Goal: Task Accomplishment & Management: Manage account settings

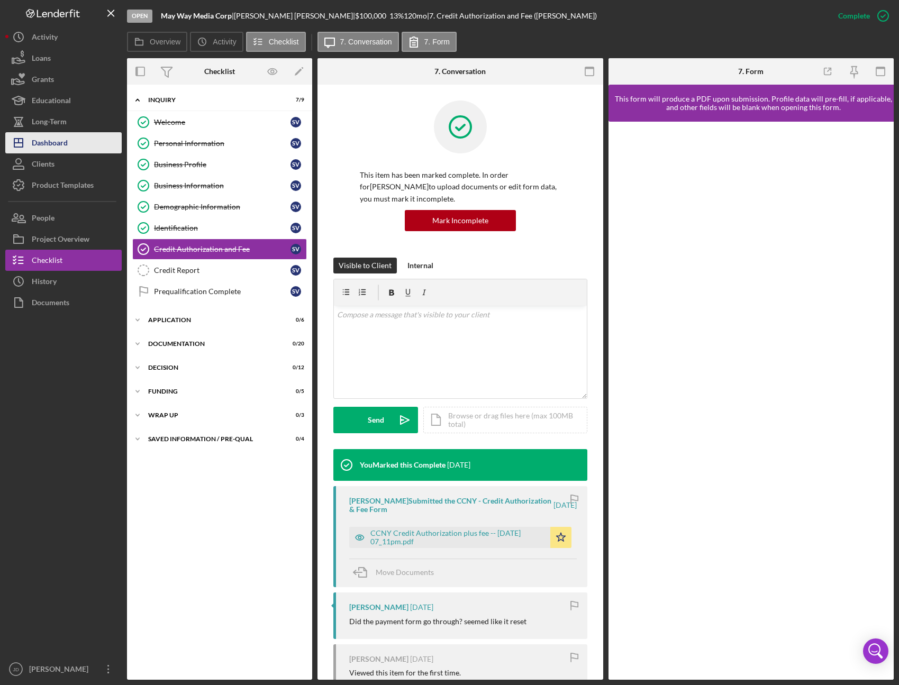
click at [70, 148] on button "Icon/Dashboard Dashboard" at bounding box center [63, 142] width 116 height 21
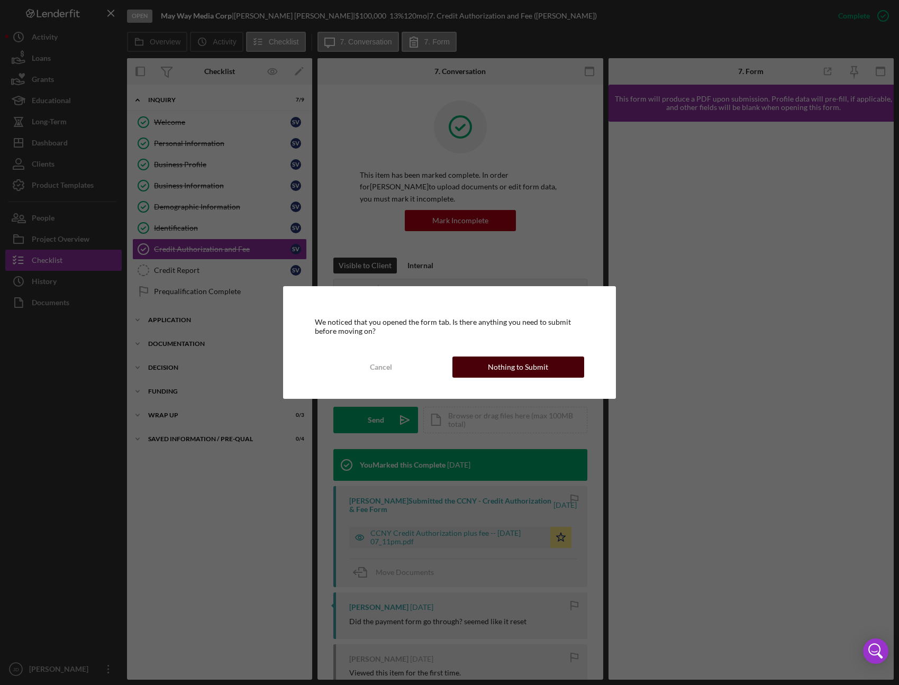
click at [524, 362] on div "Nothing to Submit" at bounding box center [518, 367] width 60 height 21
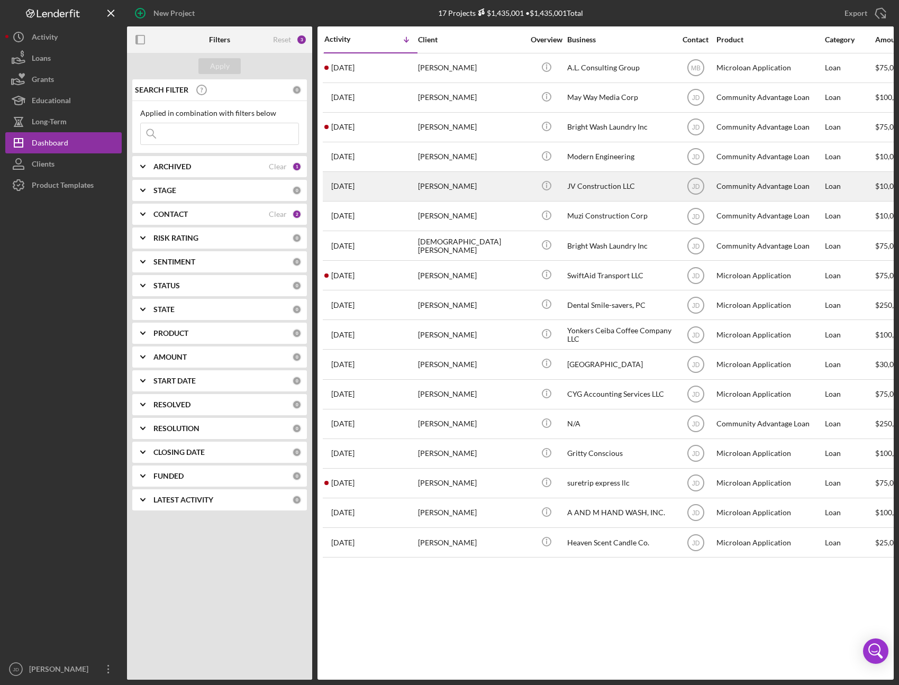
click at [454, 189] on div "[PERSON_NAME]" at bounding box center [471, 186] width 106 height 28
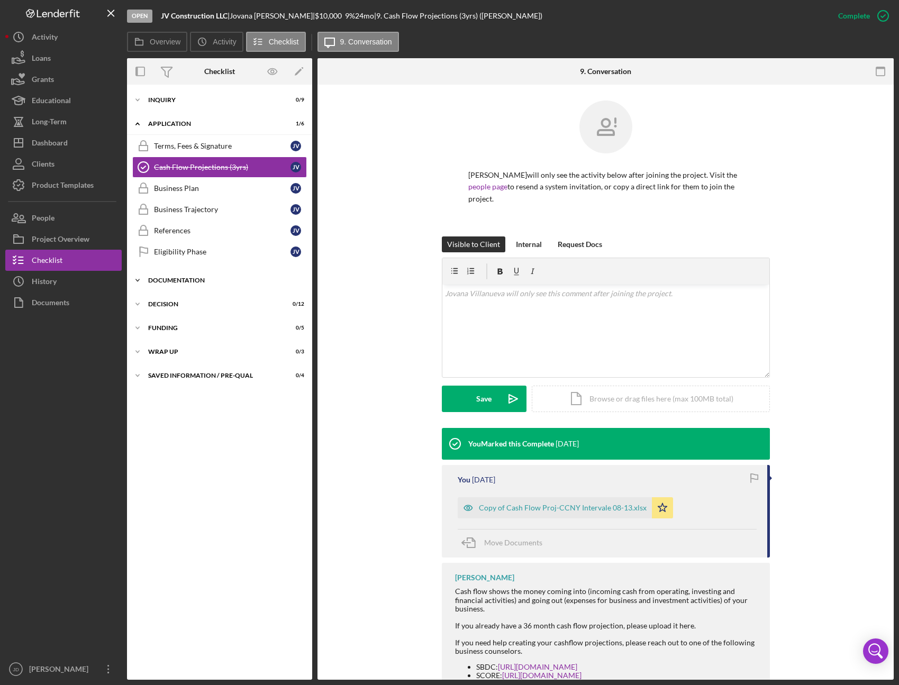
click at [141, 278] on icon "Icon/Expander" at bounding box center [137, 280] width 21 height 21
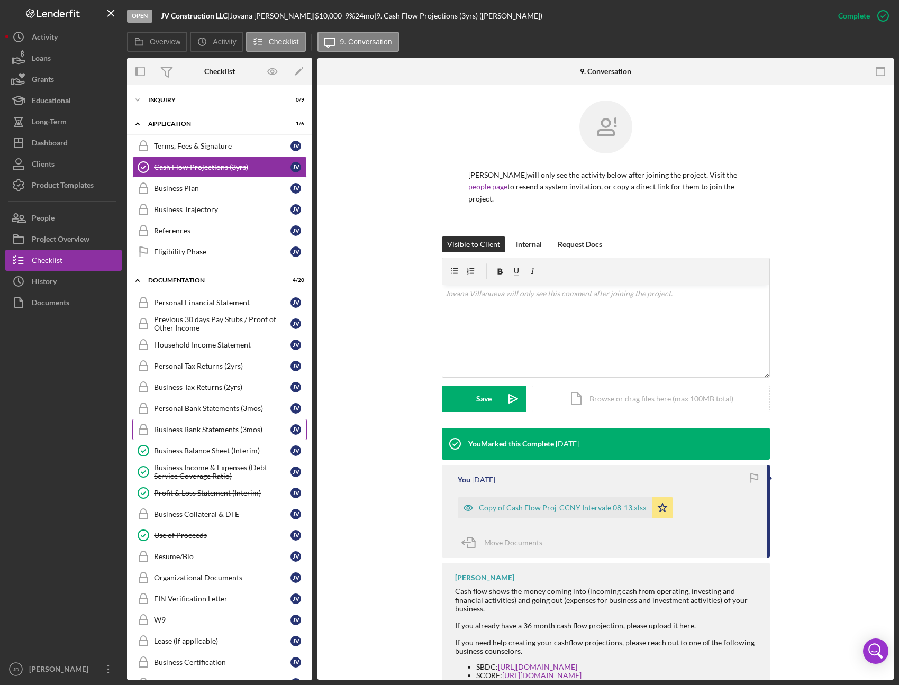
click at [147, 427] on icon "Business Bank Statements (3mos)" at bounding box center [143, 429] width 26 height 26
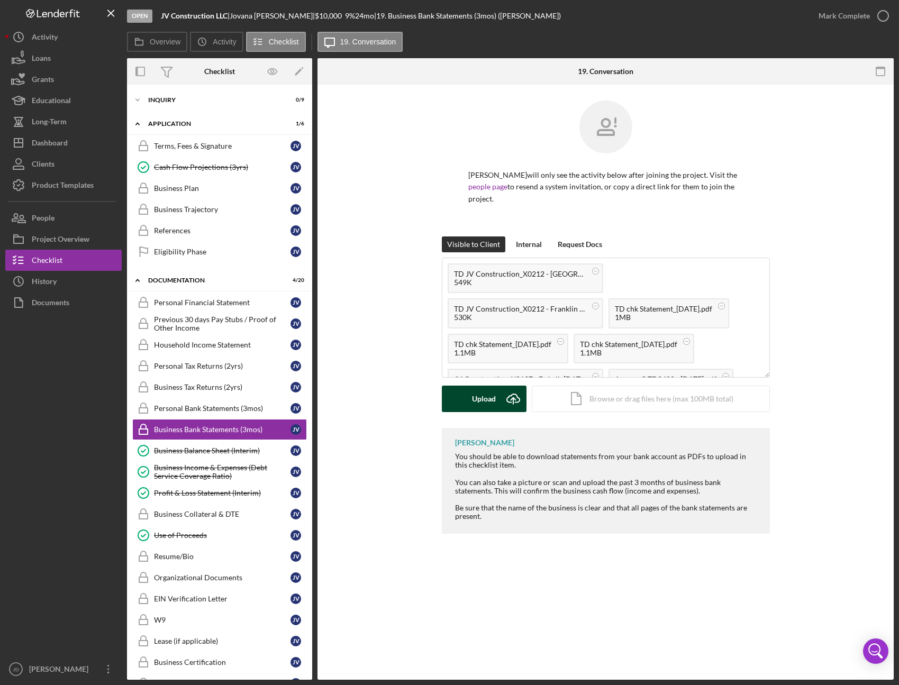
click at [490, 397] on div "Upload" at bounding box center [484, 399] width 24 height 26
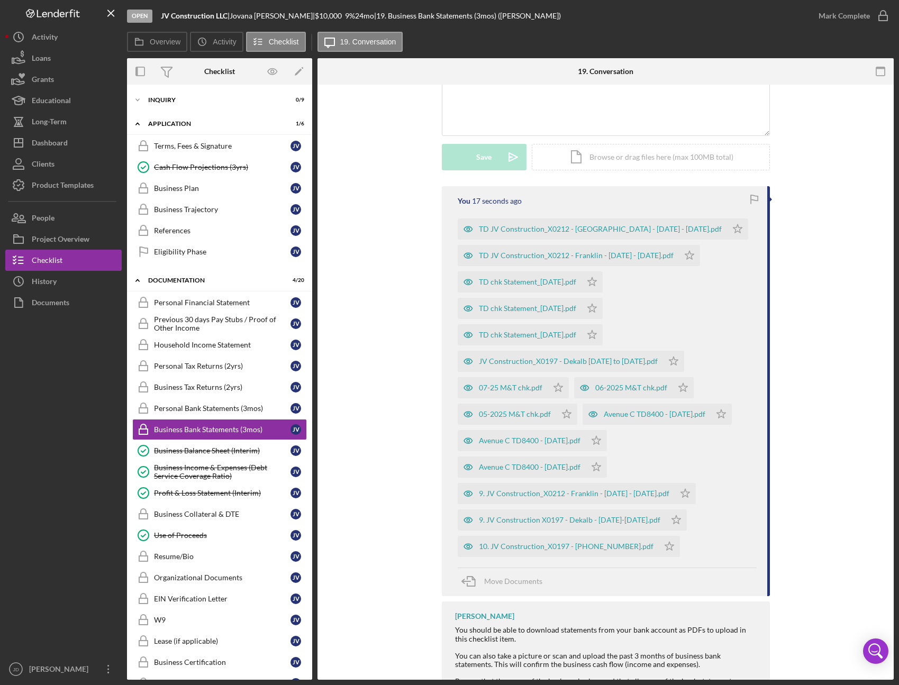
scroll to position [242, 0]
drag, startPoint x: 713, startPoint y: 251, endPoint x: 707, endPoint y: 227, distance: 24.5
click at [700, 251] on icon "Icon/Star" at bounding box center [689, 254] width 21 height 21
click at [727, 230] on icon "Icon/Star" at bounding box center [737, 228] width 21 height 21
click at [602, 282] on icon "Icon/Star" at bounding box center [591, 281] width 21 height 21
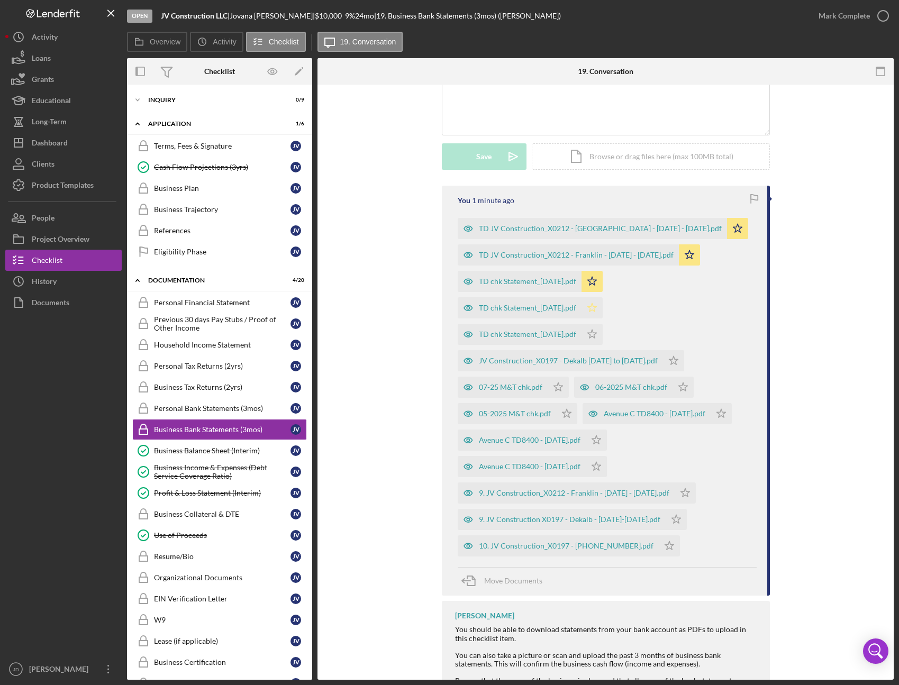
click at [596, 312] on polygon "button" at bounding box center [591, 307] width 9 height 8
click at [596, 336] on polygon "button" at bounding box center [591, 334] width 9 height 8
click at [678, 361] on polygon "button" at bounding box center [673, 360] width 9 height 8
click at [682, 385] on icon "Icon/Star" at bounding box center [682, 387] width 21 height 21
drag, startPoint x: 560, startPoint y: 389, endPoint x: 558, endPoint y: 394, distance: 5.5
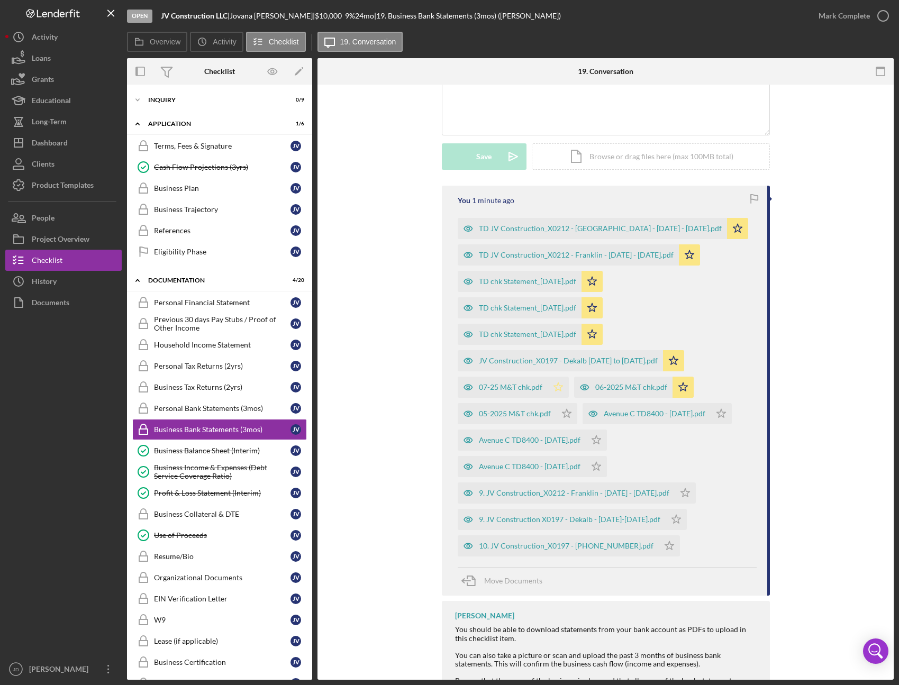
click at [558, 394] on icon "Icon/Star" at bounding box center [557, 387] width 21 height 21
click at [560, 411] on icon "Icon/Star" at bounding box center [566, 413] width 21 height 21
click at [725, 415] on polygon "button" at bounding box center [720, 413] width 9 height 8
click at [599, 441] on polygon "button" at bounding box center [595, 439] width 9 height 8
click at [602, 469] on icon "Icon/Star" at bounding box center [596, 466] width 21 height 21
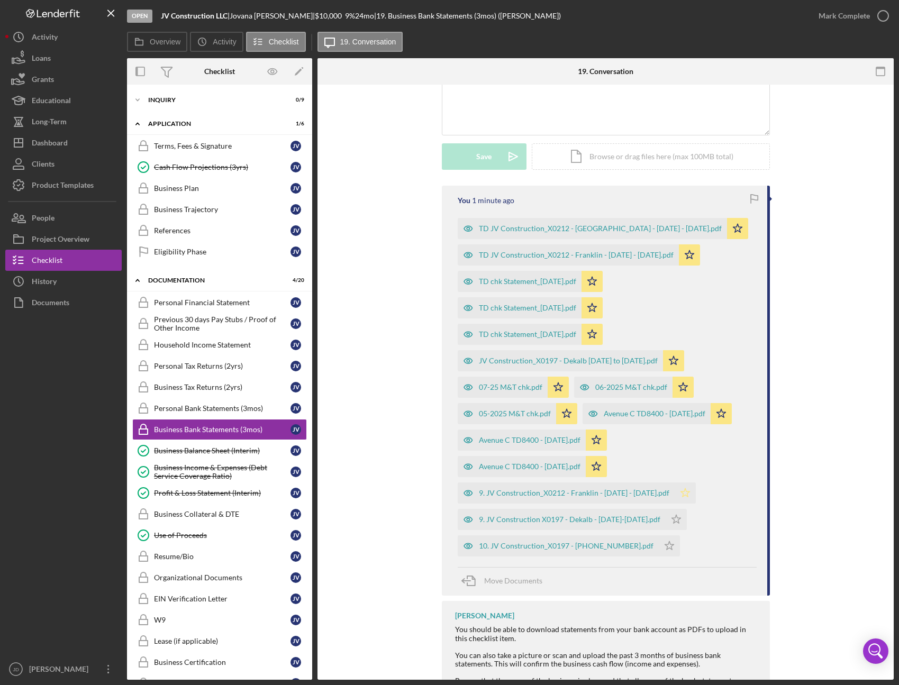
click at [689, 493] on polygon "button" at bounding box center [684, 492] width 9 height 8
click at [680, 522] on polygon "button" at bounding box center [675, 519] width 9 height 8
click at [659, 550] on icon "Icon/Star" at bounding box center [669, 545] width 21 height 21
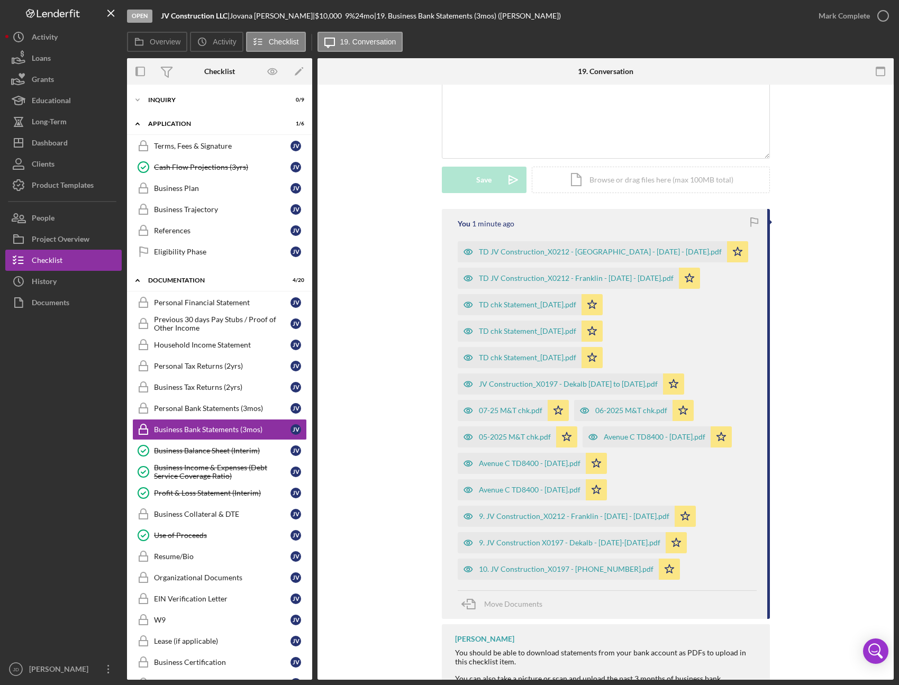
scroll to position [209, 0]
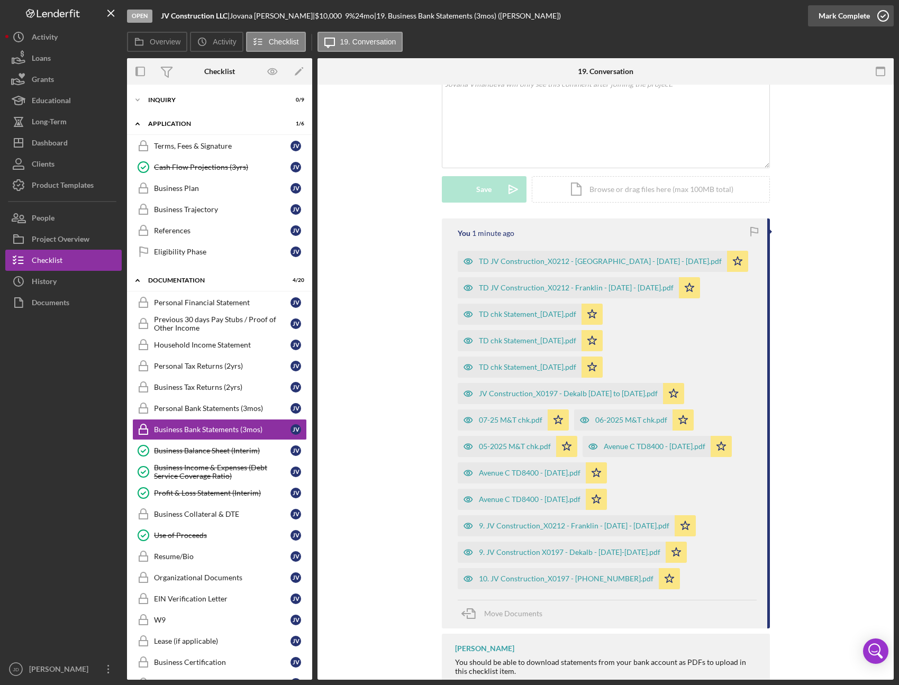
click at [886, 17] on icon "button" at bounding box center [883, 16] width 26 height 26
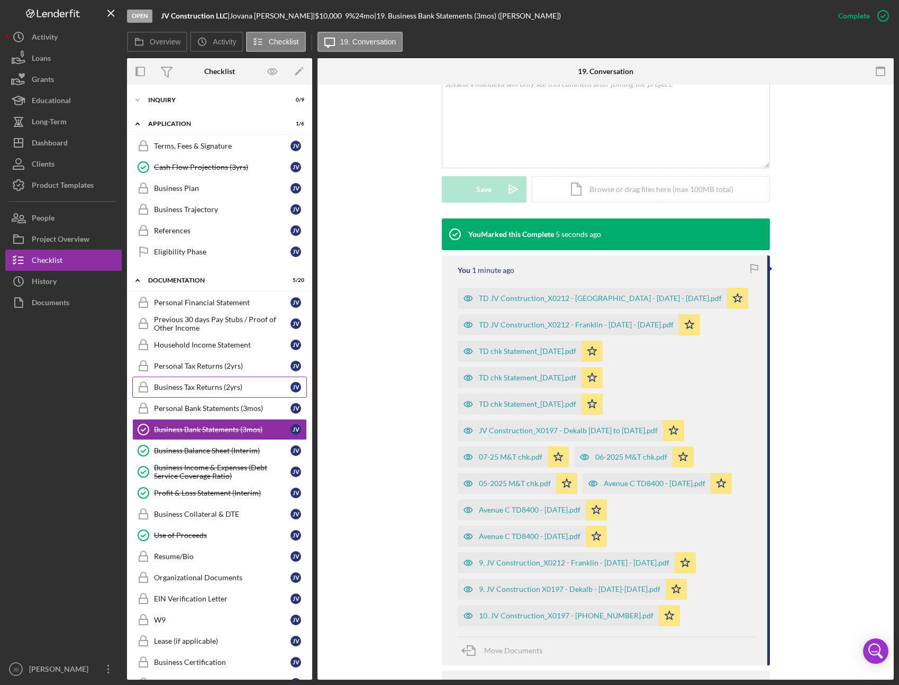
click at [213, 389] on div "Business Tax Returns (2yrs)" at bounding box center [222, 387] width 136 height 8
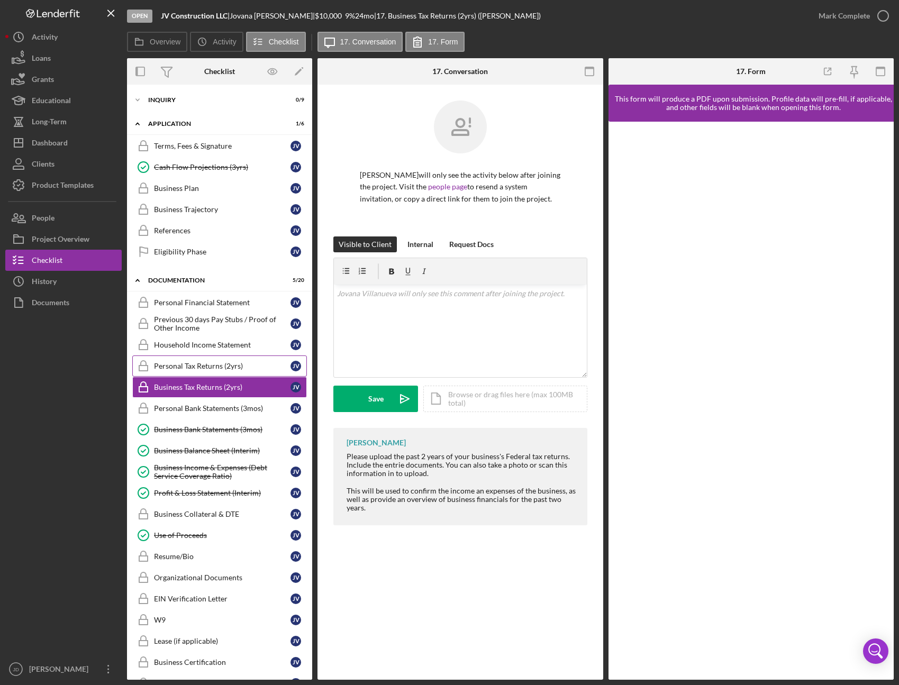
click at [203, 367] on div "Personal Tax Returns (2yrs)" at bounding box center [222, 366] width 136 height 8
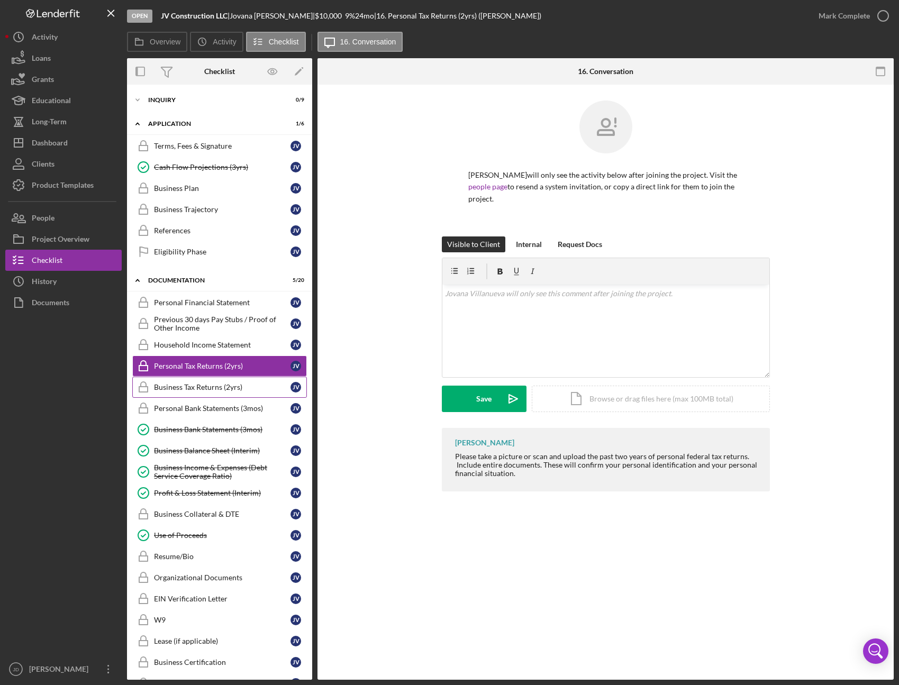
click at [199, 386] on div "Business Tax Returns (2yrs)" at bounding box center [222, 387] width 136 height 8
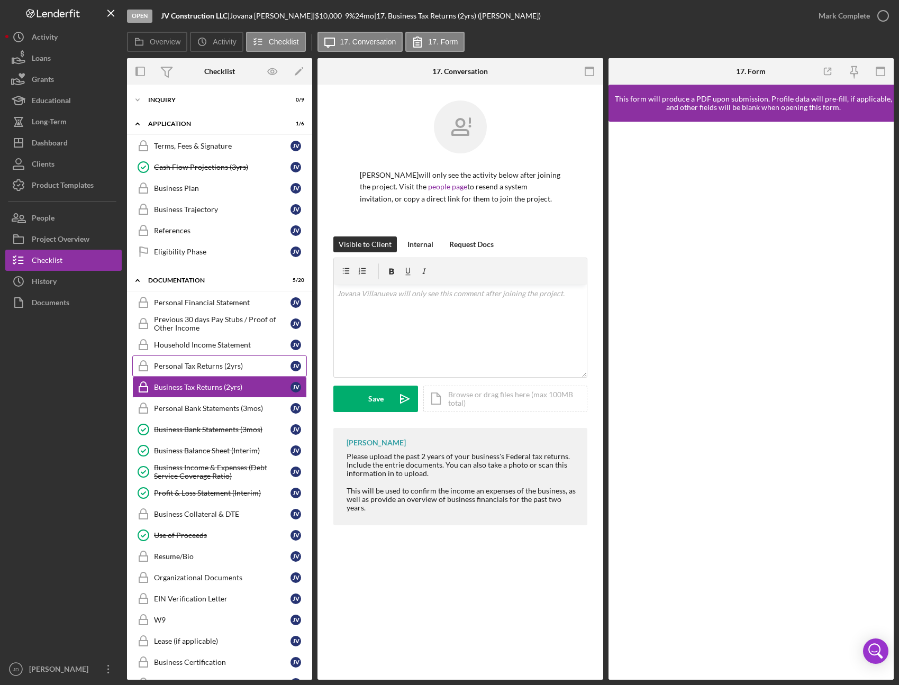
click at [199, 368] on div "Personal Tax Returns (2yrs)" at bounding box center [222, 366] width 136 height 8
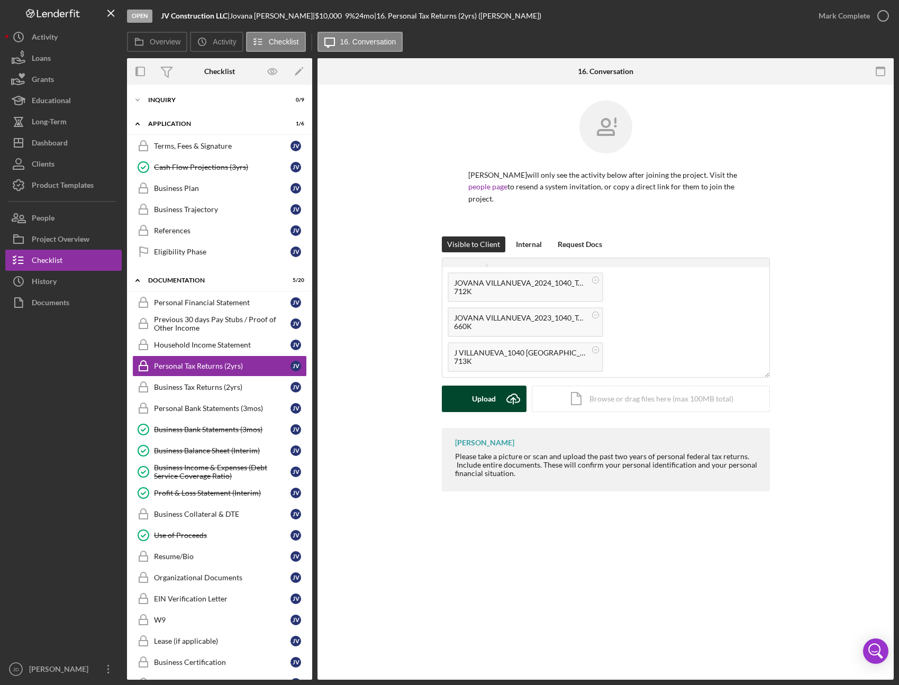
click at [491, 399] on div "Upload" at bounding box center [484, 399] width 24 height 26
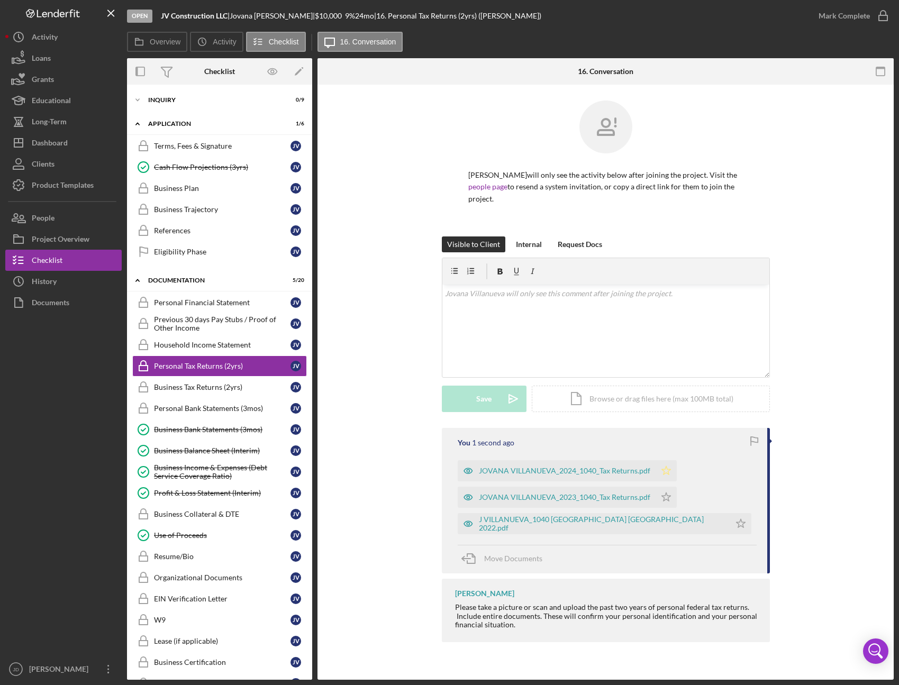
click at [660, 472] on icon "Icon/Star" at bounding box center [665, 470] width 21 height 21
click at [662, 491] on icon "Icon/Star" at bounding box center [665, 497] width 21 height 21
click at [730, 521] on icon "Icon/Star" at bounding box center [740, 523] width 21 height 21
click at [882, 15] on icon "button" at bounding box center [883, 16] width 26 height 26
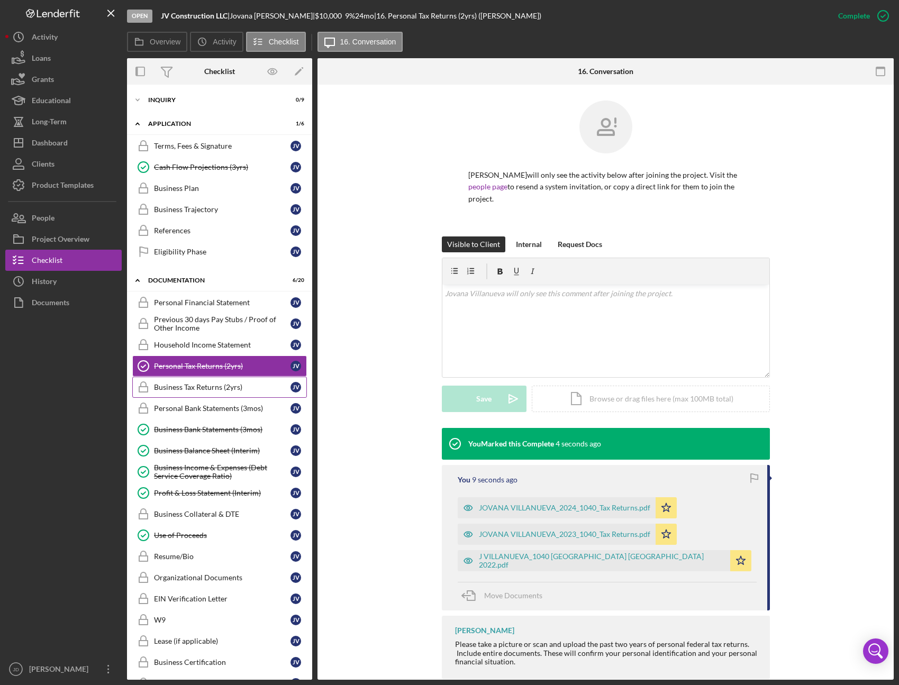
click at [206, 385] on div "Business Tax Returns (2yrs)" at bounding box center [222, 387] width 136 height 8
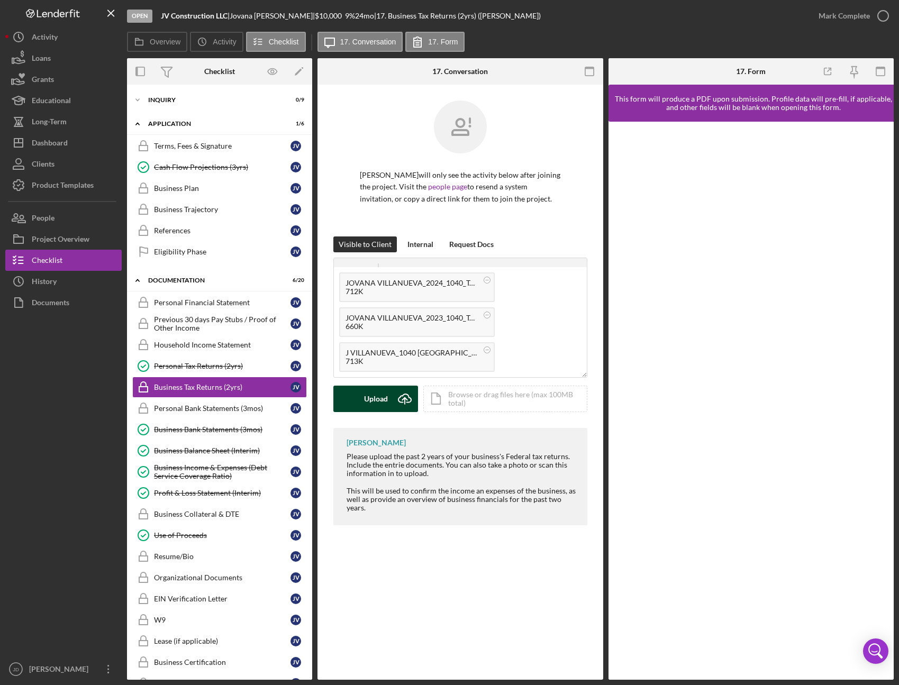
click at [374, 399] on div "Upload" at bounding box center [376, 399] width 24 height 26
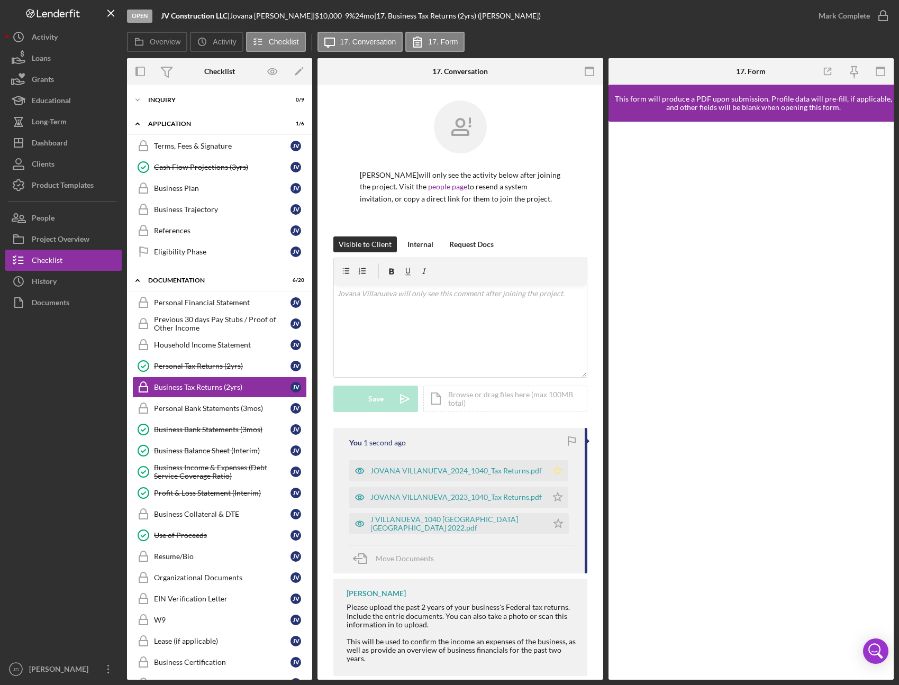
click at [554, 470] on icon "Icon/Star" at bounding box center [557, 470] width 21 height 21
click at [554, 496] on icon "Icon/Star" at bounding box center [557, 497] width 21 height 21
click at [547, 526] on icon "Icon/Star" at bounding box center [557, 523] width 21 height 21
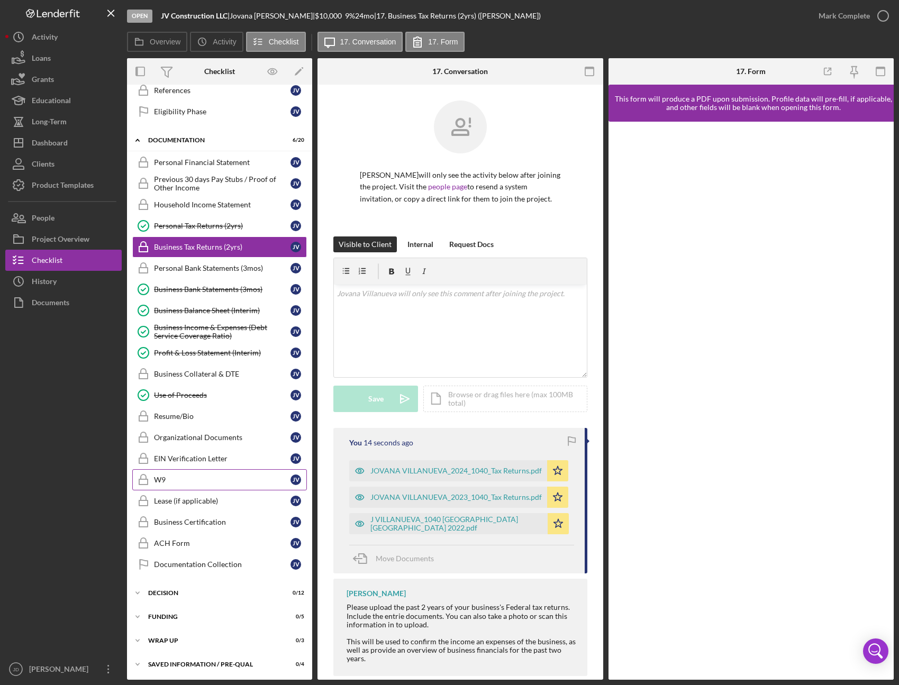
scroll to position [141, 0]
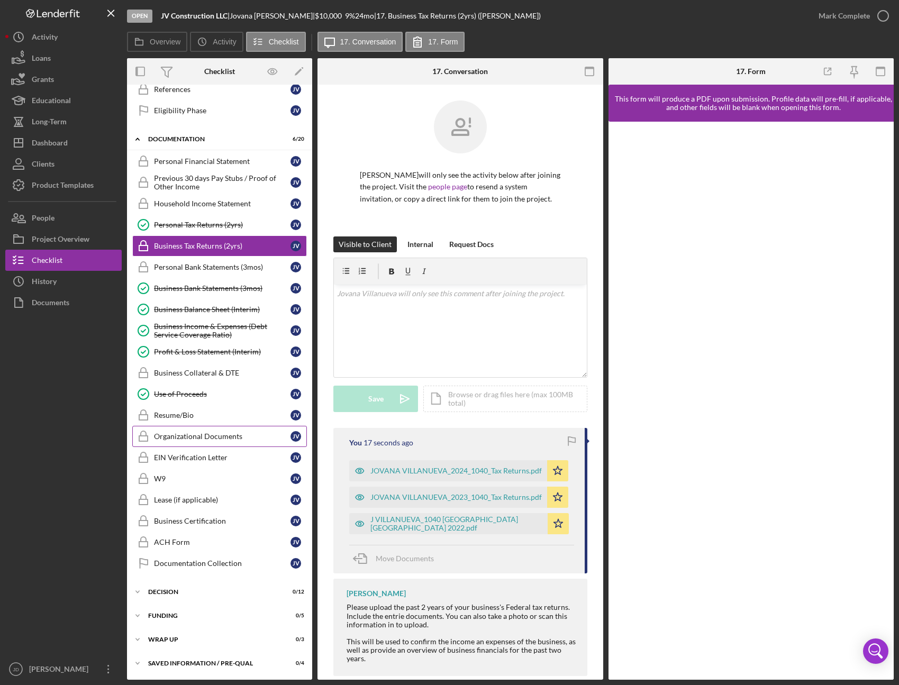
click at [192, 440] on div "Organizational Documents" at bounding box center [222, 436] width 136 height 8
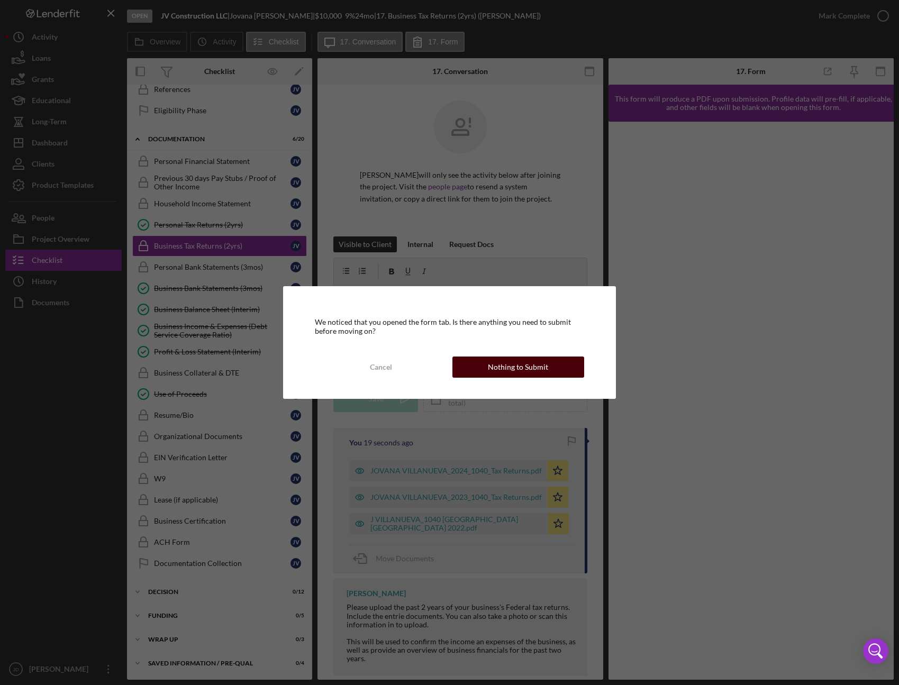
click at [483, 370] on button "Nothing to Submit" at bounding box center [518, 367] width 132 height 21
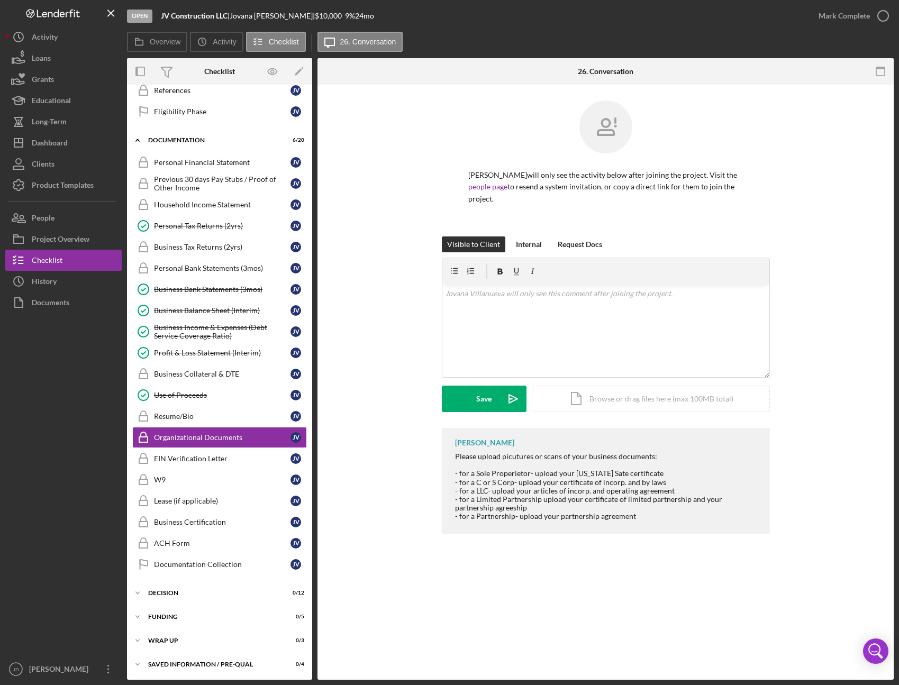
scroll to position [141, 0]
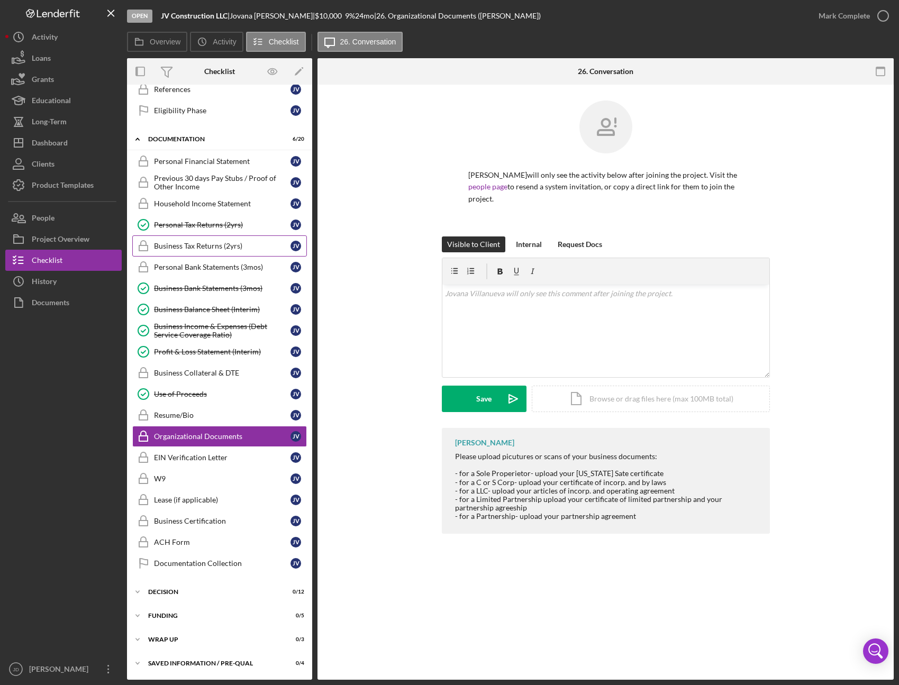
click at [212, 245] on div "Business Tax Returns (2yrs)" at bounding box center [222, 246] width 136 height 8
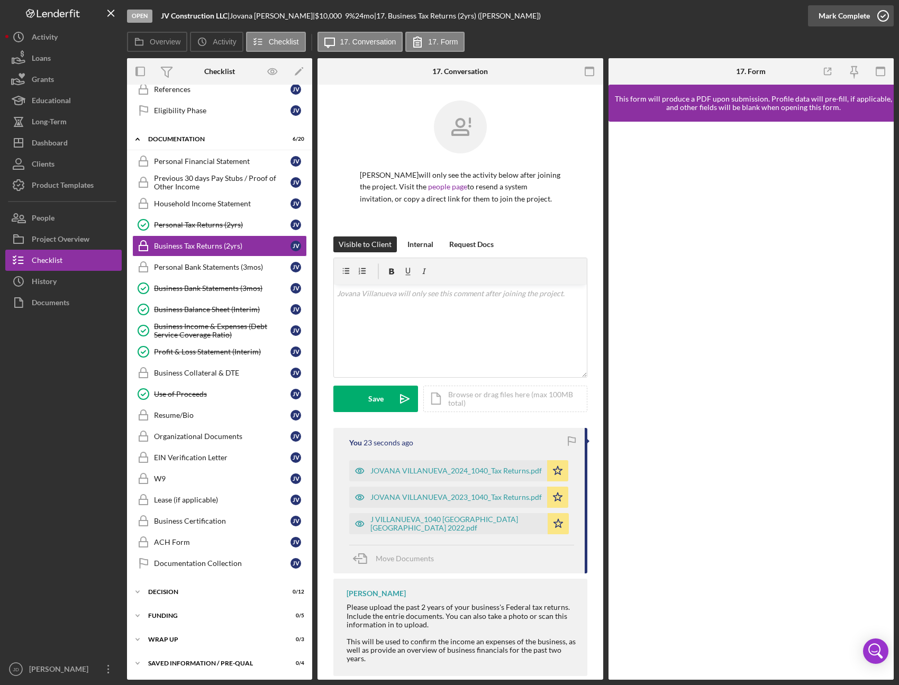
click at [880, 16] on icon "button" at bounding box center [883, 16] width 26 height 26
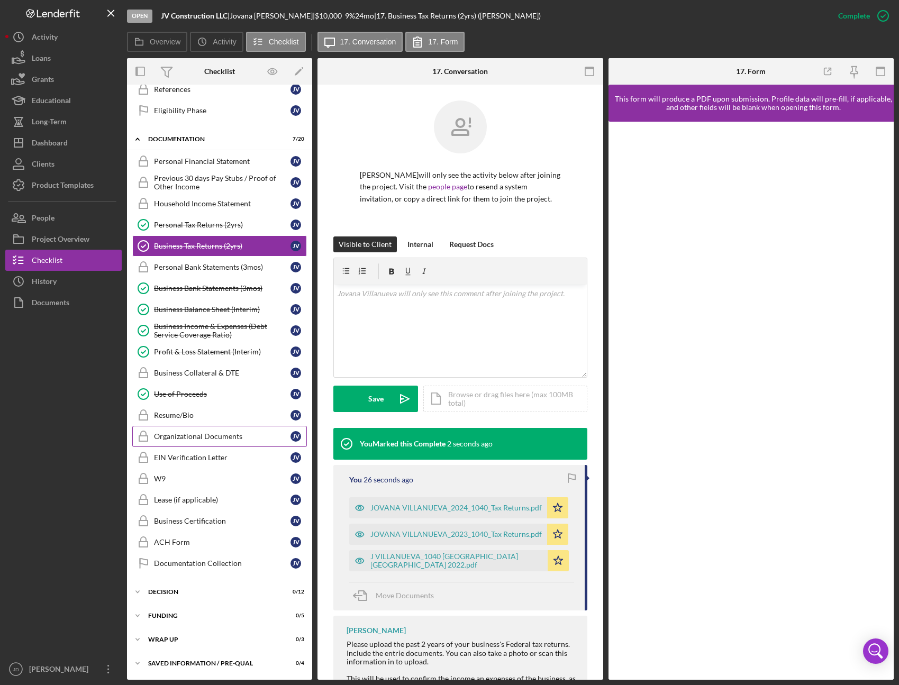
click at [197, 437] on div "Organizational Documents" at bounding box center [222, 436] width 136 height 8
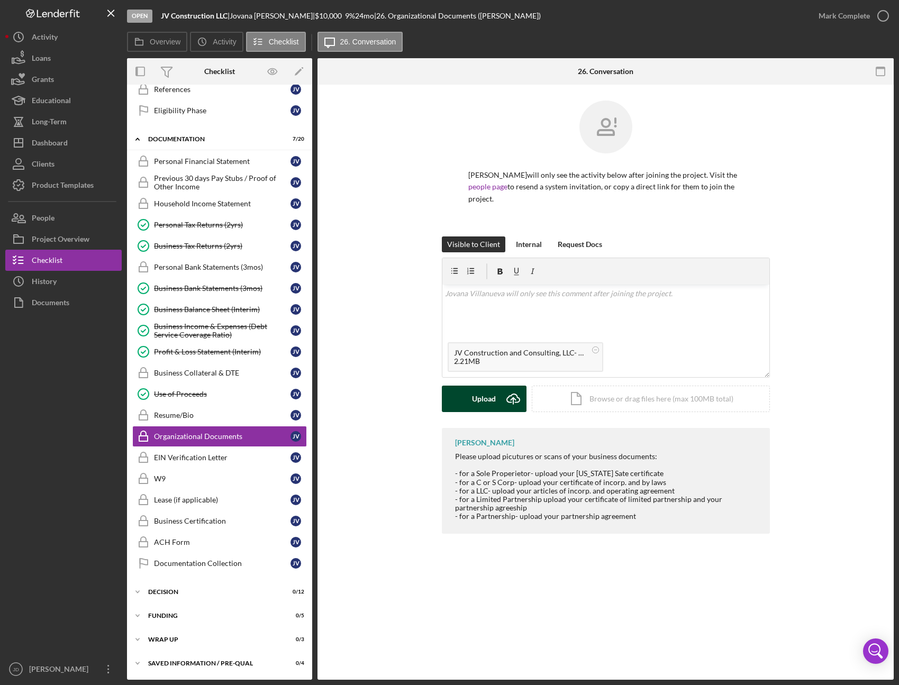
click at [482, 398] on div "Upload" at bounding box center [484, 399] width 24 height 26
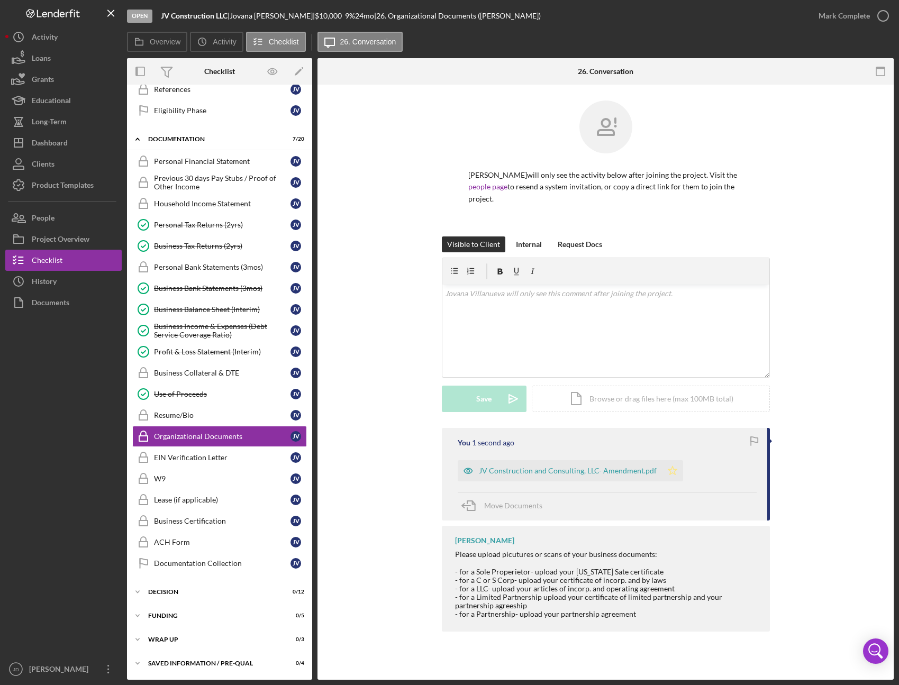
click at [668, 473] on polygon "button" at bounding box center [672, 470] width 9 height 8
click at [204, 458] on div "EIN Verification Letter" at bounding box center [222, 457] width 136 height 8
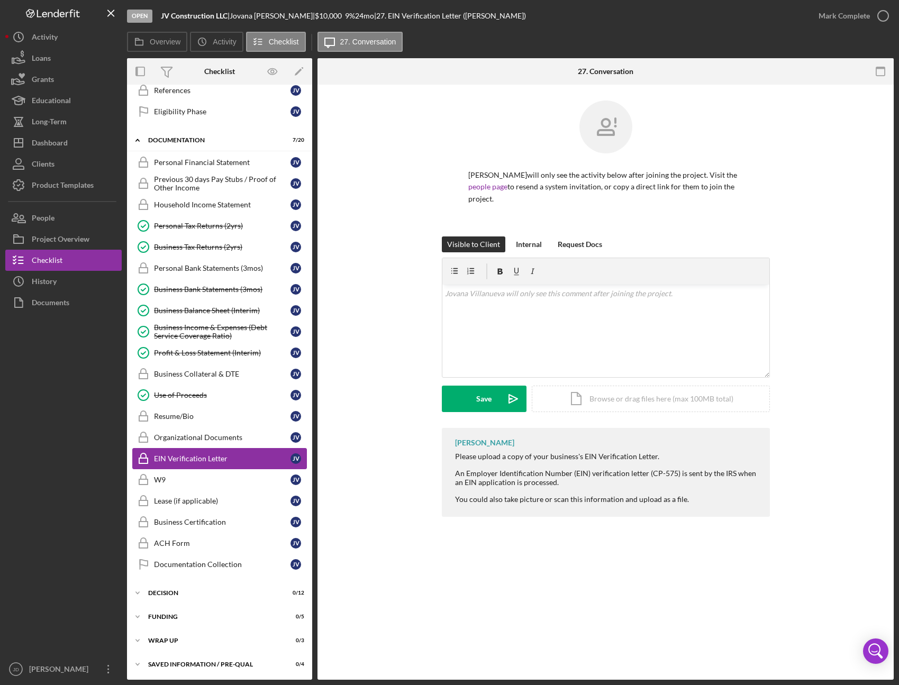
scroll to position [141, 0]
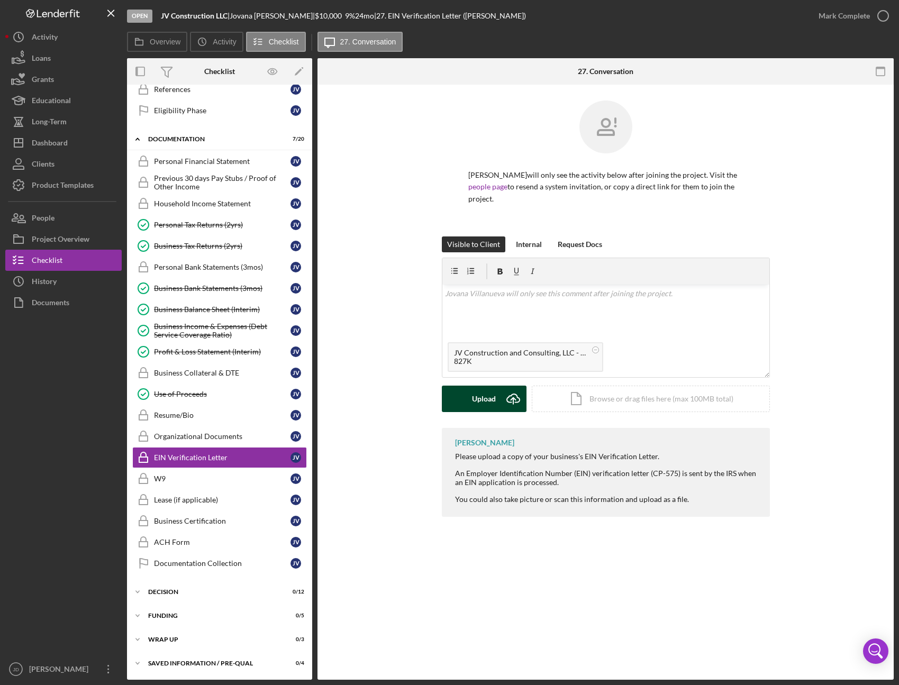
click at [482, 399] on div "Upload" at bounding box center [484, 399] width 24 height 26
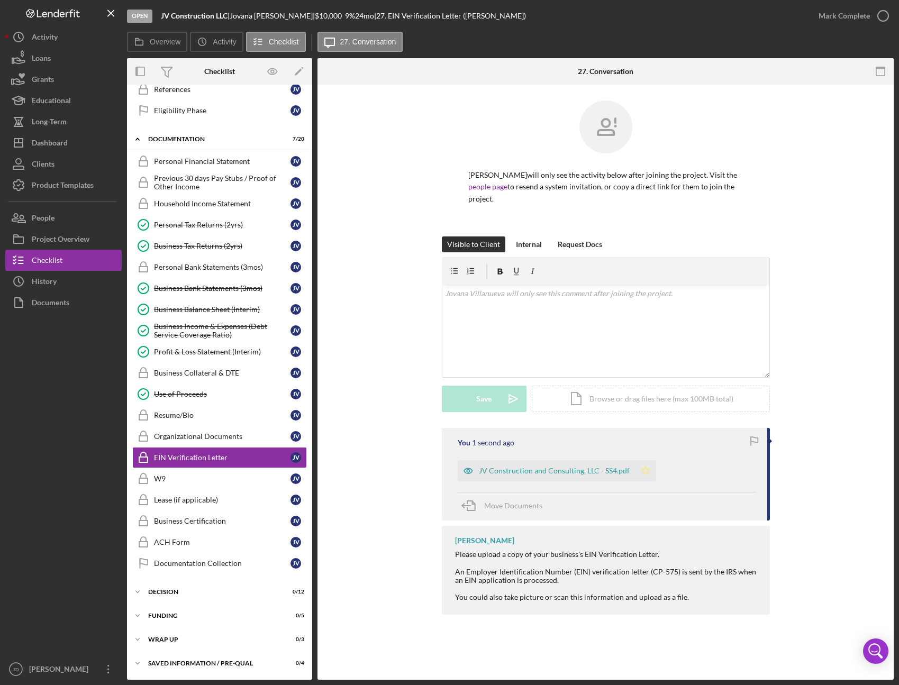
click at [642, 473] on polygon "button" at bounding box center [645, 470] width 9 height 8
click at [190, 524] on div "Business Certification" at bounding box center [222, 521] width 136 height 8
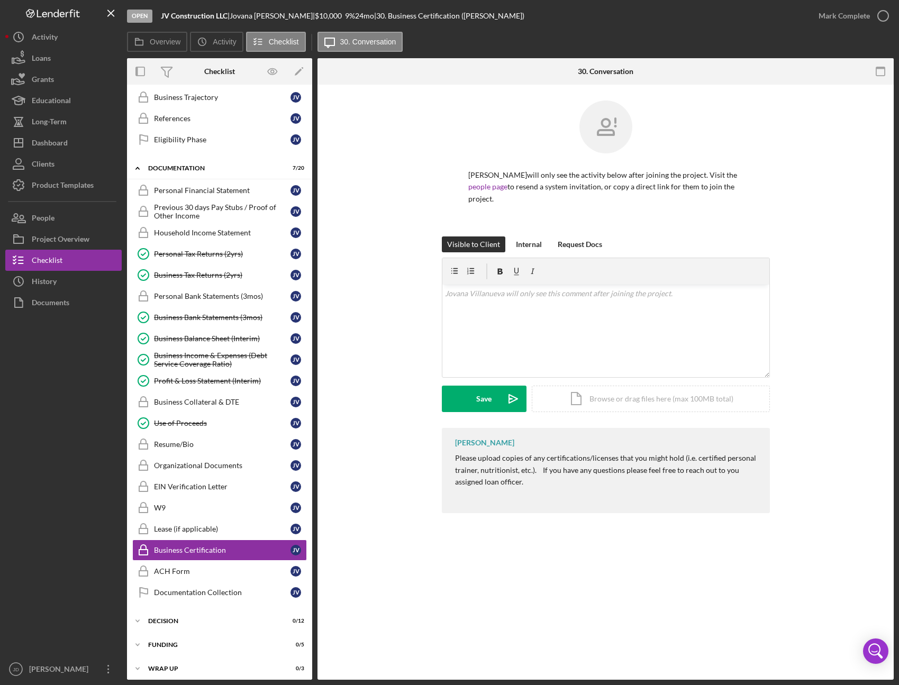
scroll to position [88, 0]
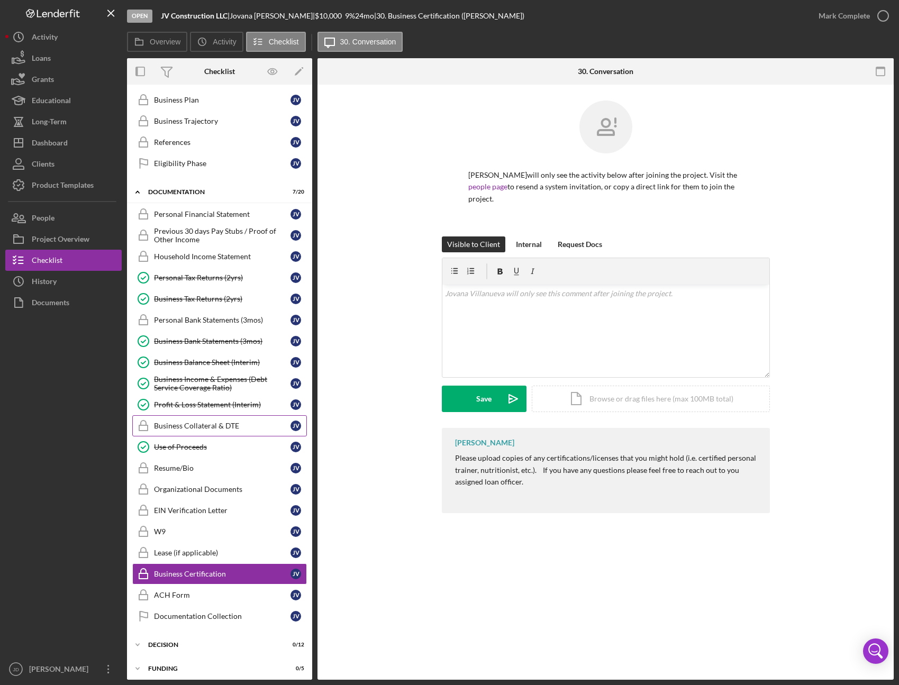
click at [195, 425] on div "Business Collateral & DTE" at bounding box center [222, 426] width 136 height 8
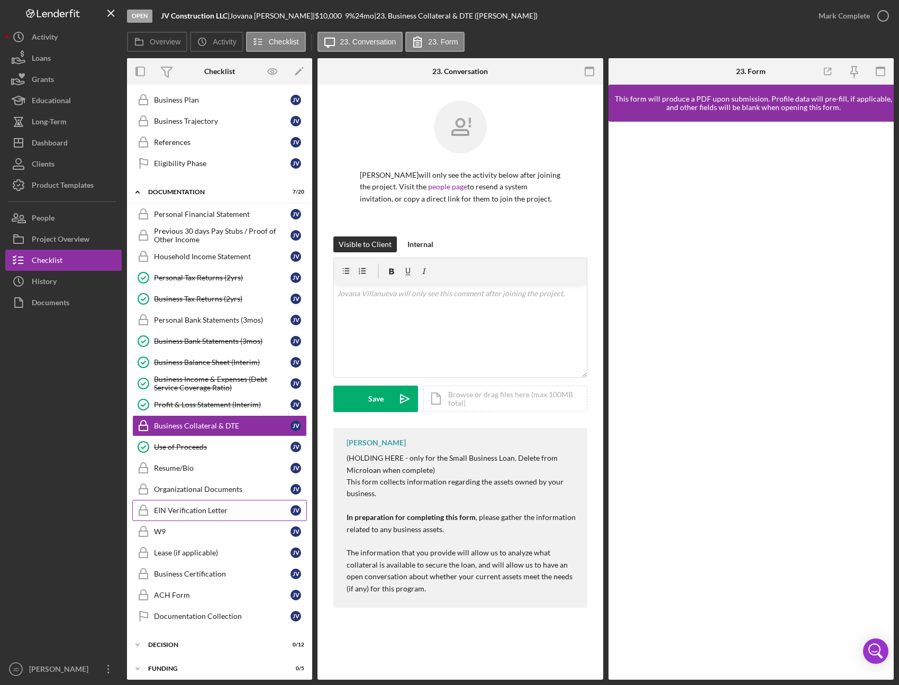
click at [201, 510] on div "EIN Verification Letter" at bounding box center [222, 510] width 136 height 8
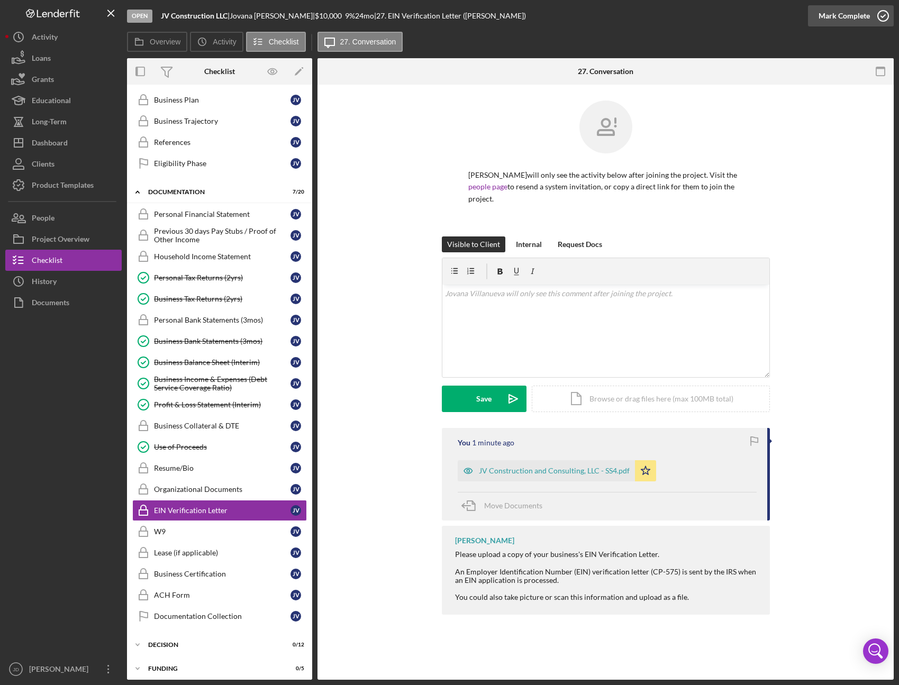
click at [883, 21] on icon "button" at bounding box center [883, 16] width 26 height 26
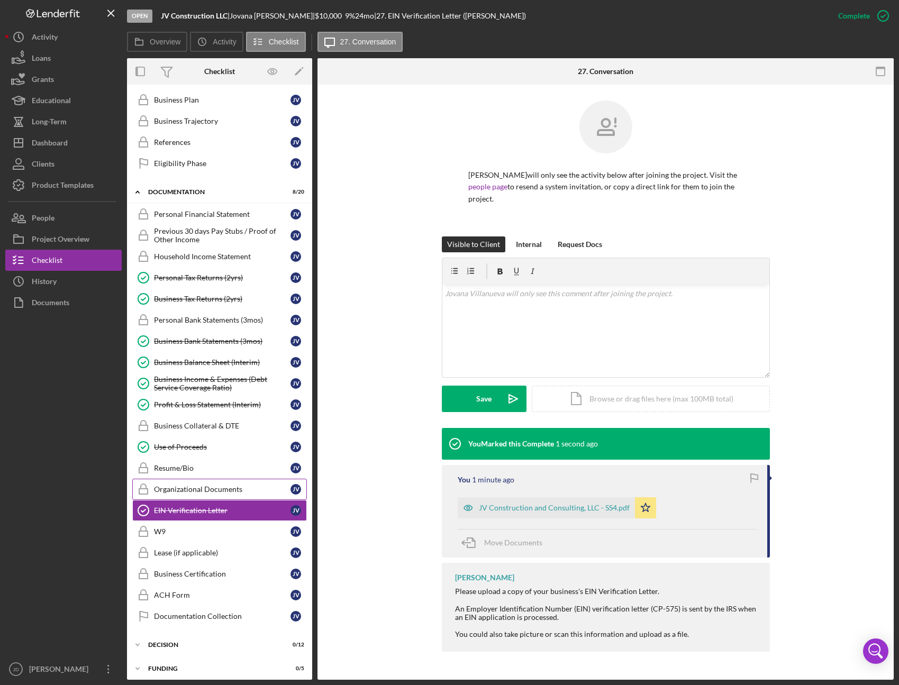
click at [211, 488] on div "Organizational Documents" at bounding box center [222, 489] width 136 height 8
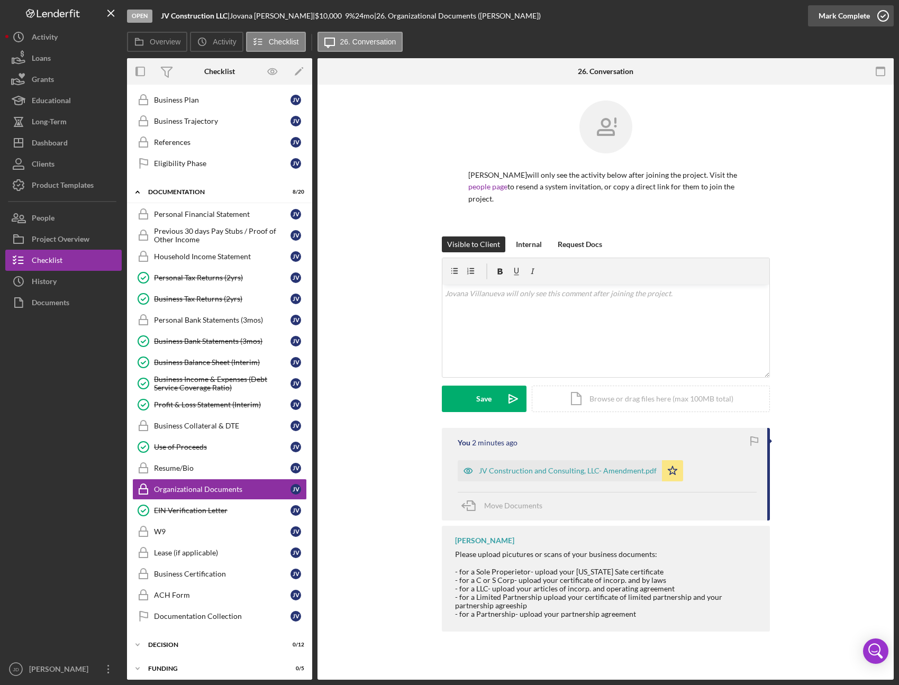
click at [882, 12] on icon "button" at bounding box center [883, 16] width 26 height 26
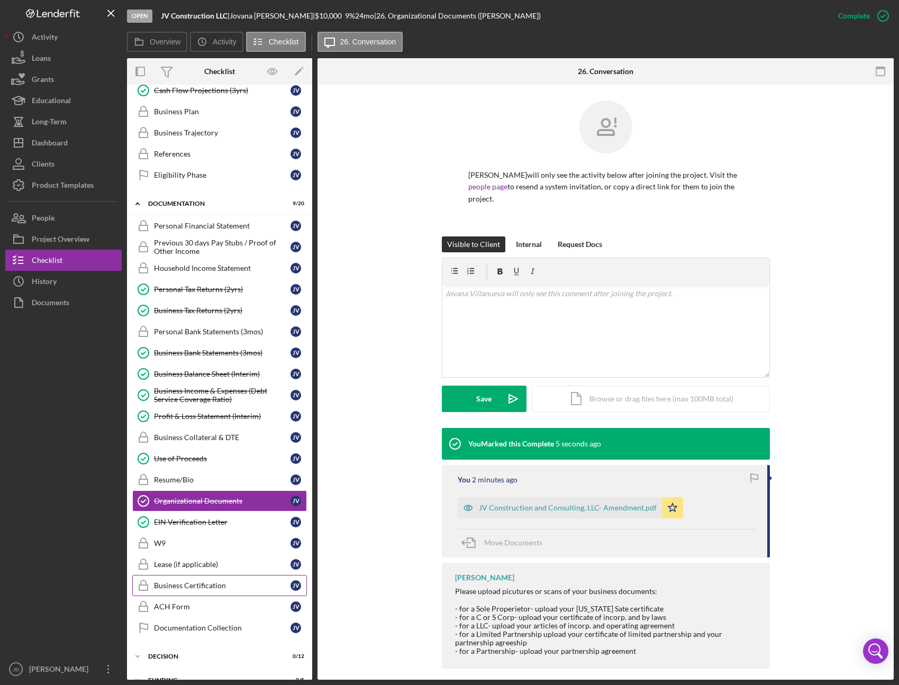
scroll to position [76, 0]
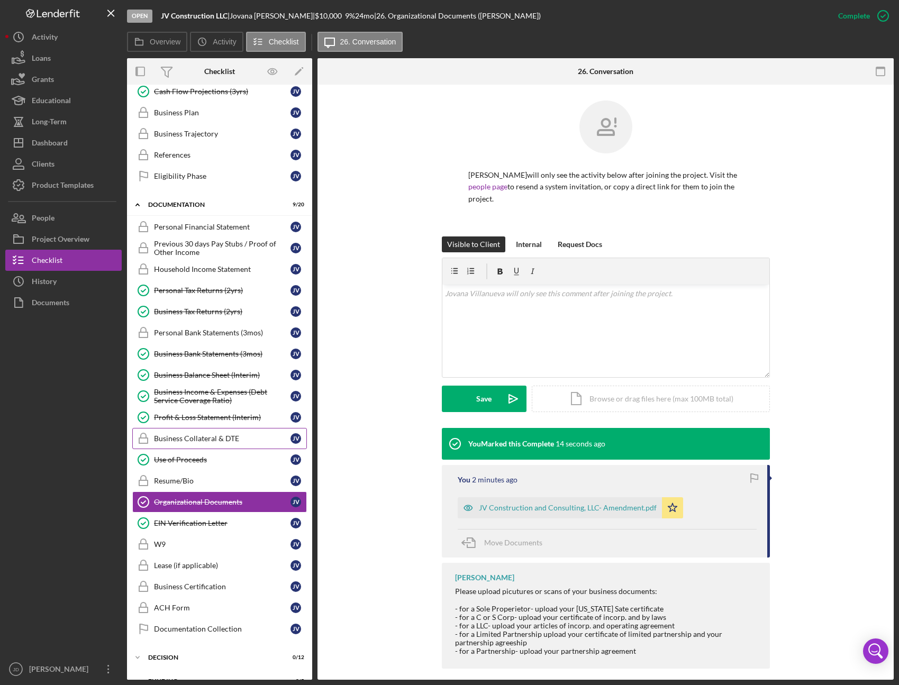
click at [206, 437] on div "Business Collateral & DTE" at bounding box center [222, 438] width 136 height 8
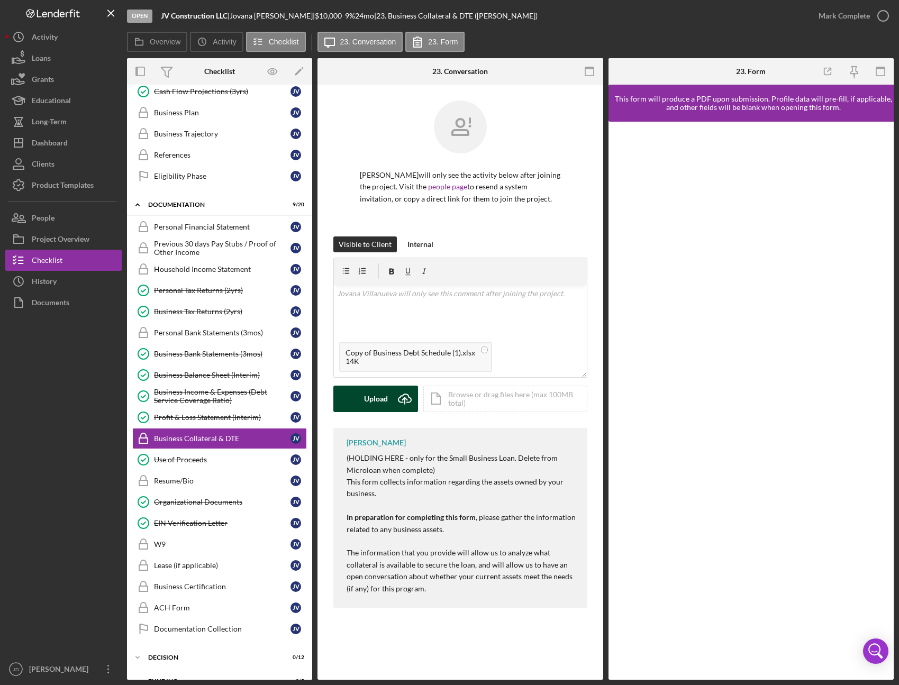
click at [376, 399] on div "Upload" at bounding box center [376, 399] width 24 height 26
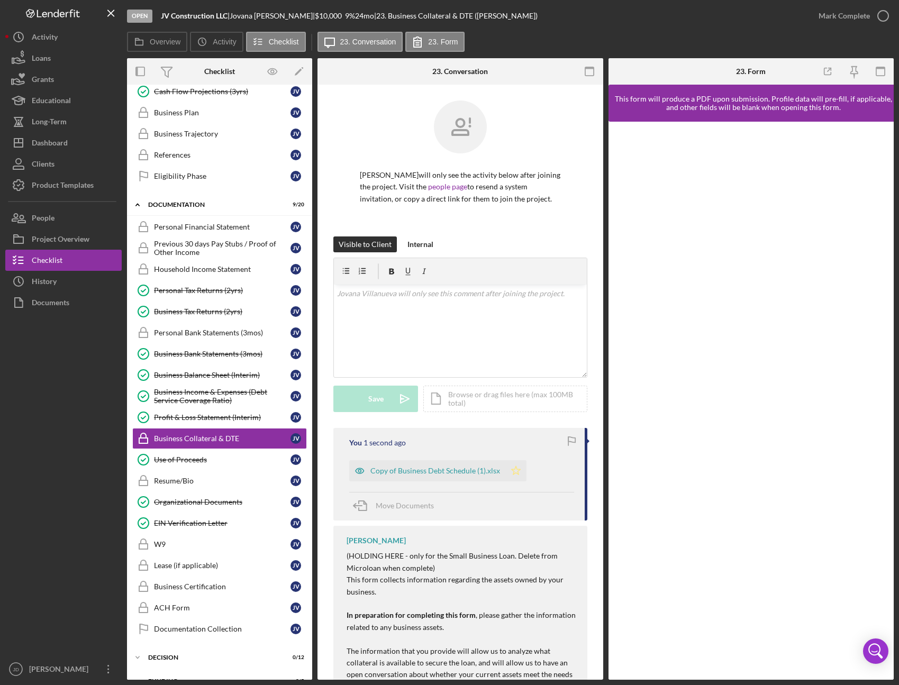
click at [514, 468] on icon "Icon/Star" at bounding box center [515, 470] width 21 height 21
click at [884, 20] on icon "button" at bounding box center [883, 16] width 26 height 26
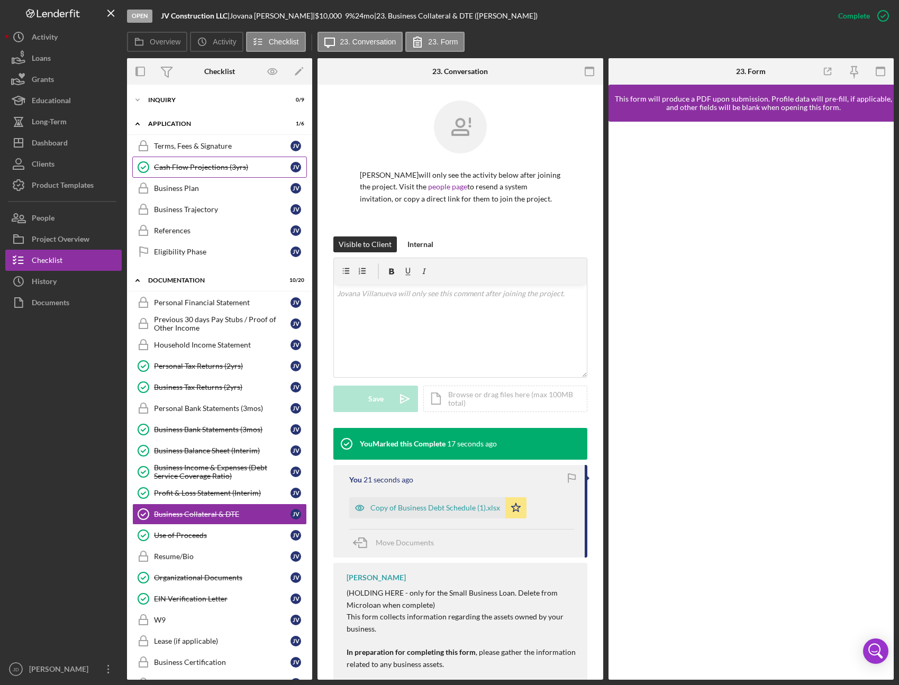
click at [197, 165] on div "Cash Flow Projections (3yrs)" at bounding box center [222, 167] width 136 height 8
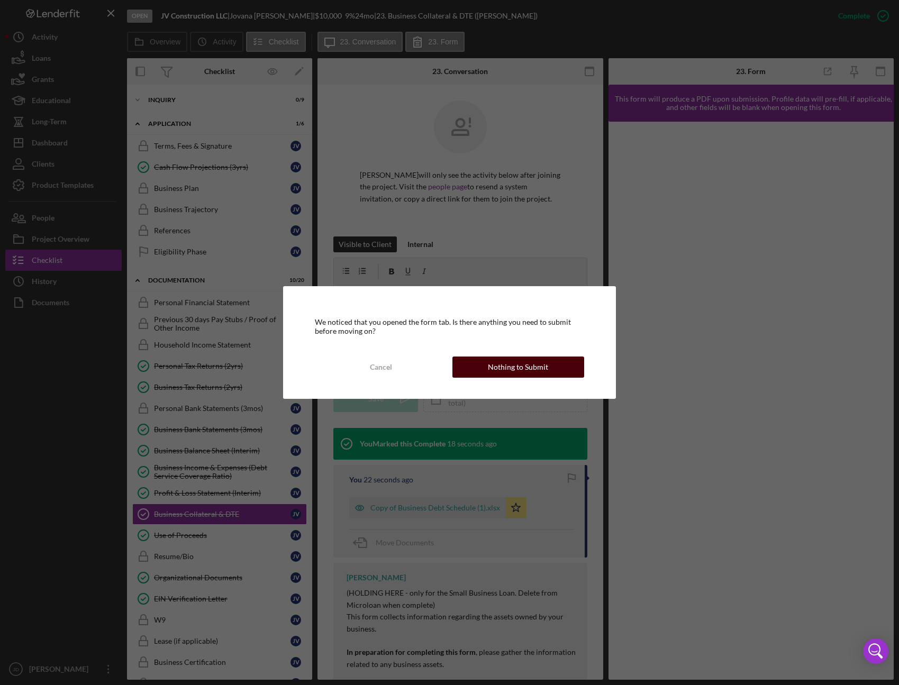
click at [540, 369] on div "Nothing to Submit" at bounding box center [518, 367] width 60 height 21
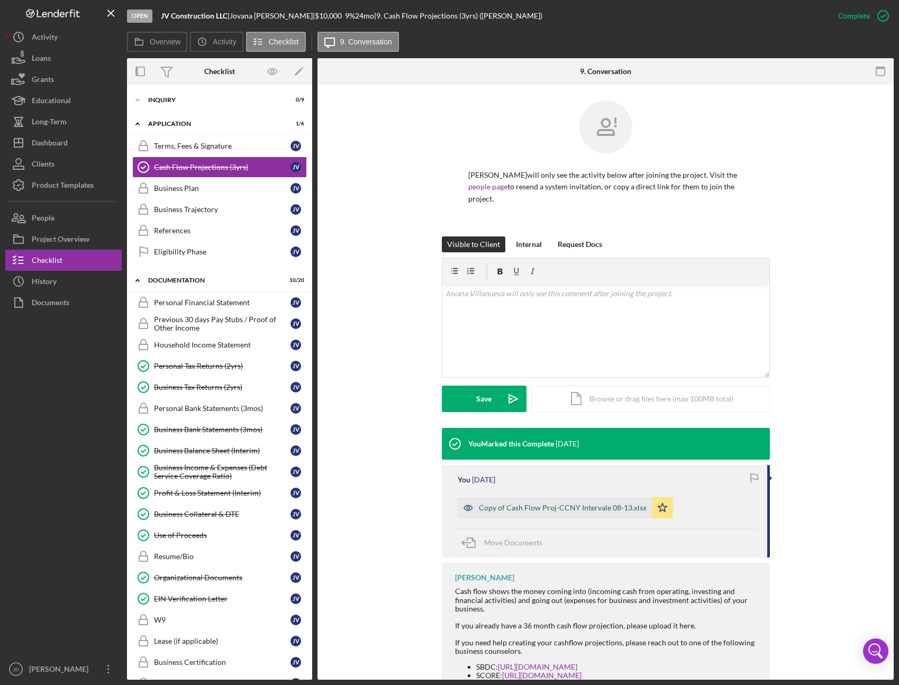
click at [567, 509] on div "Copy of Cash Flow Proj-CCNY Intervale 08-13.xlsx" at bounding box center [563, 508] width 168 height 8
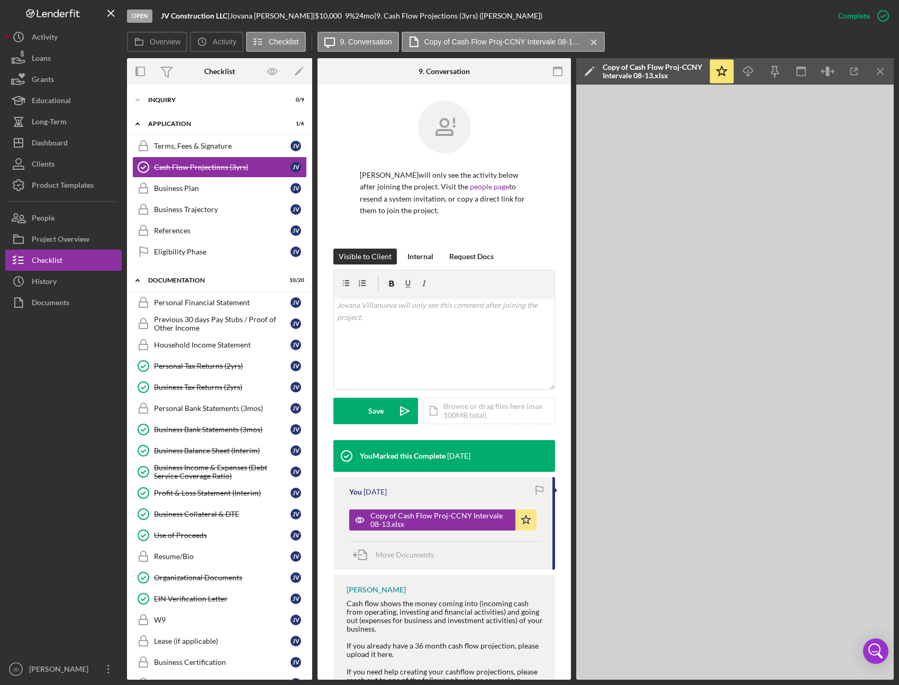
click at [559, 432] on div "[PERSON_NAME] will only see the activity below after joining the project. Visit…" at bounding box center [443, 469] width 253 height 769
click at [879, 71] on line "button" at bounding box center [880, 71] width 6 height 6
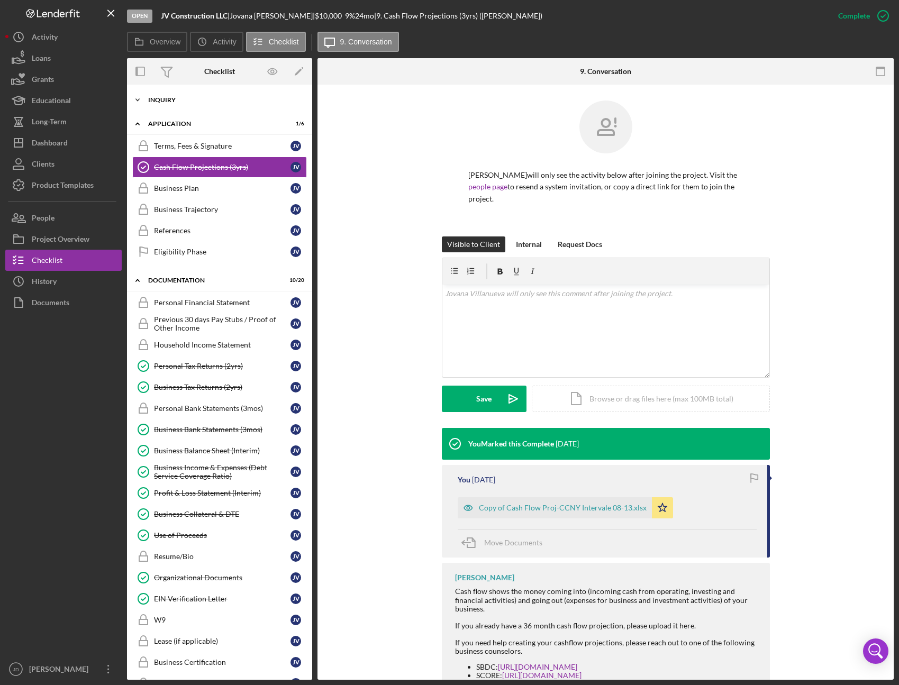
click at [138, 101] on icon "Icon/Expander" at bounding box center [137, 99] width 21 height 21
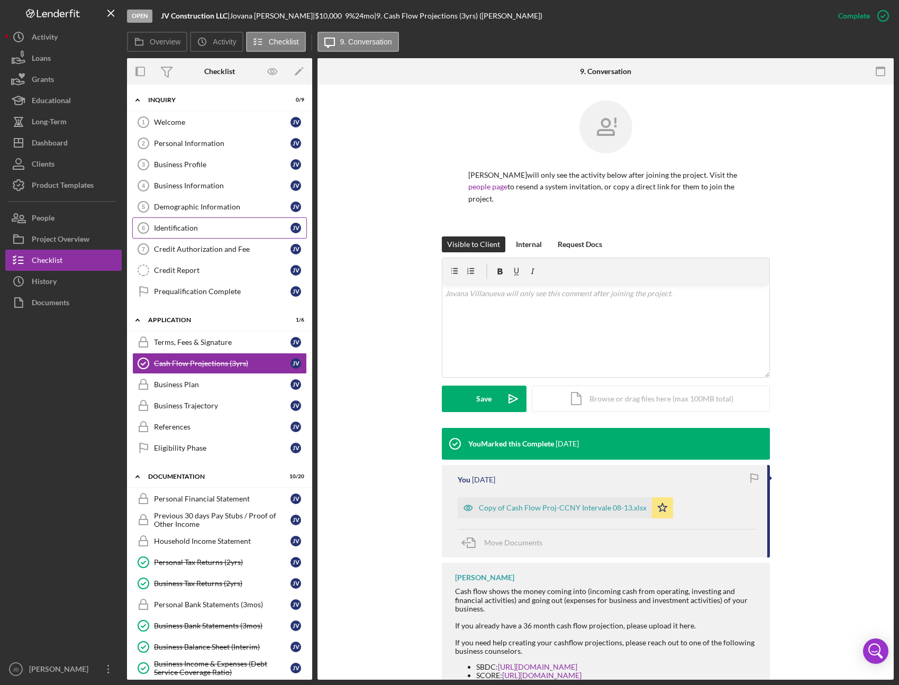
click at [187, 227] on div "Identification" at bounding box center [222, 228] width 136 height 8
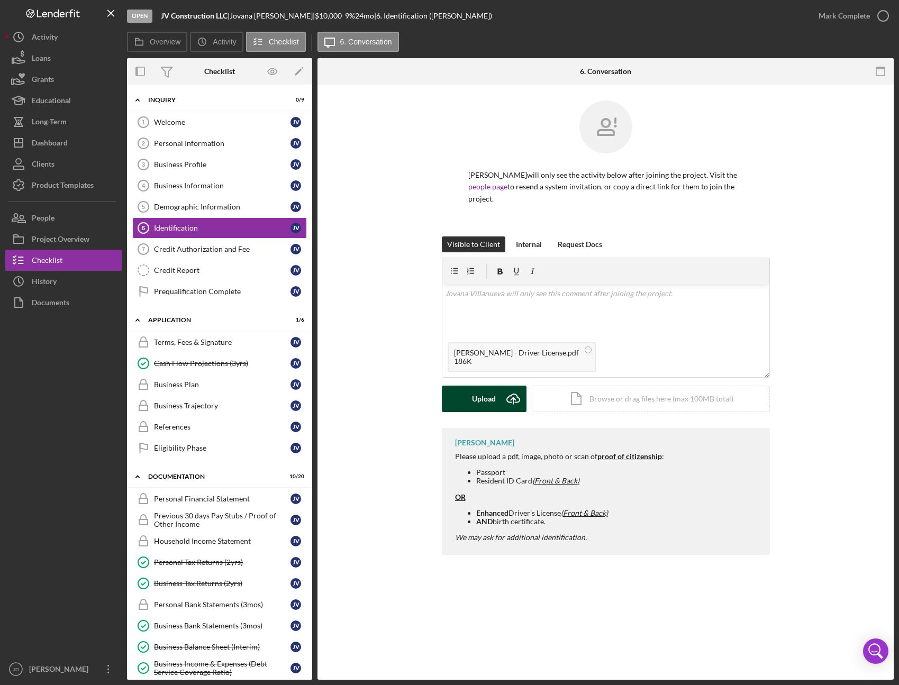
click at [495, 397] on div "Upload" at bounding box center [484, 399] width 24 height 26
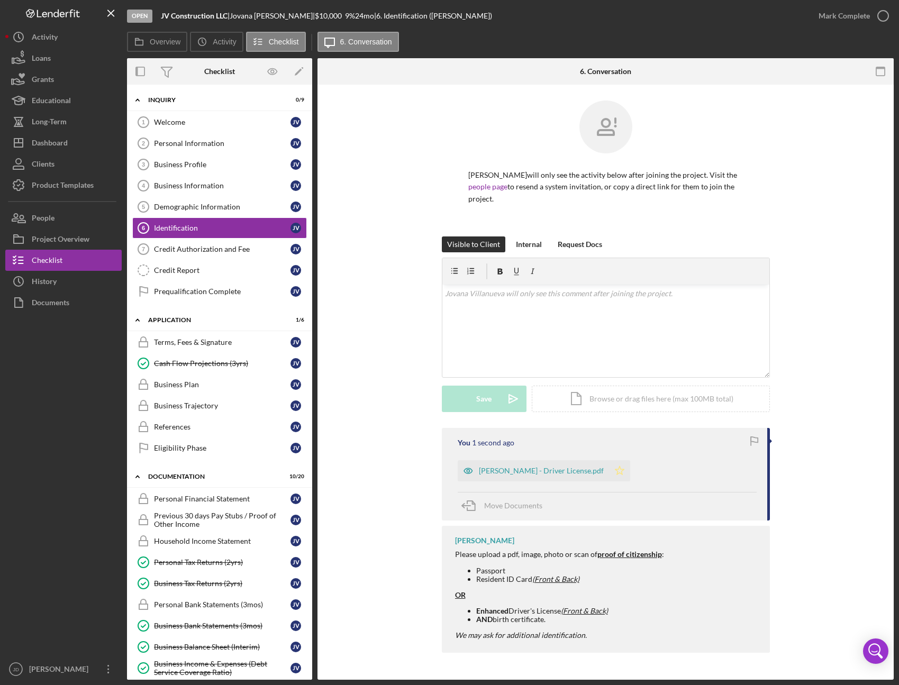
click at [614, 474] on icon "Icon/Star" at bounding box center [619, 470] width 21 height 21
click at [878, 14] on icon "button" at bounding box center [883, 16] width 26 height 26
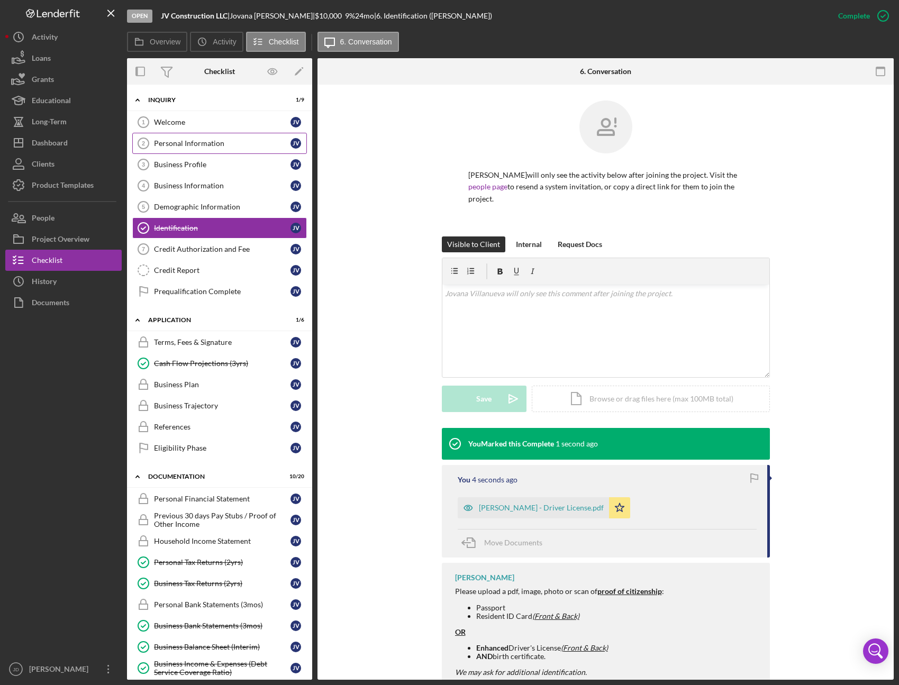
click at [166, 144] on div "Personal Information" at bounding box center [222, 143] width 136 height 8
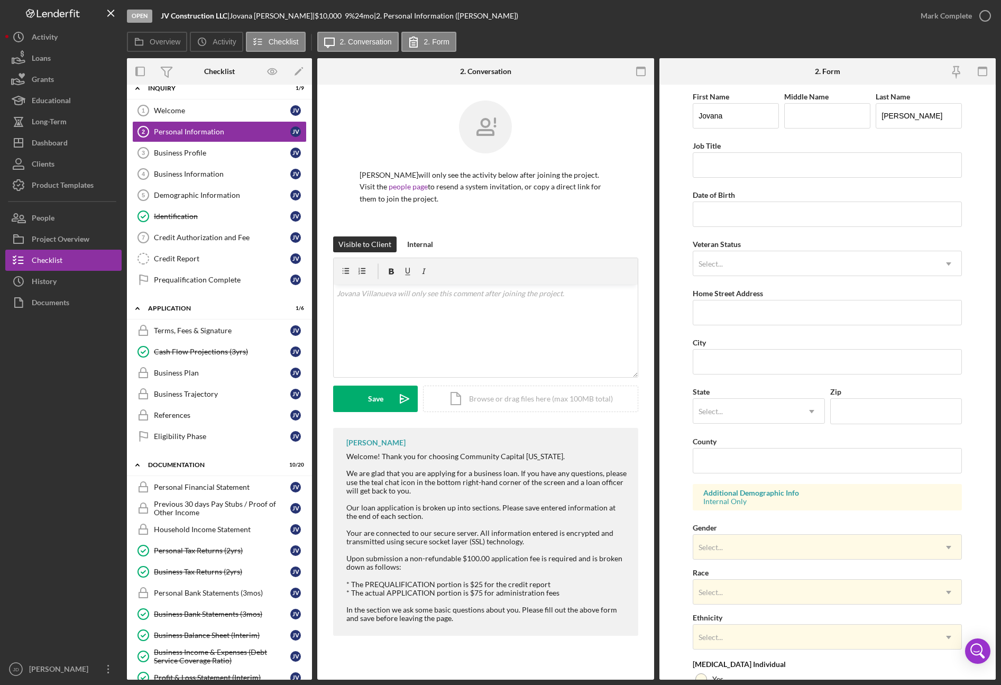
scroll to position [13, 0]
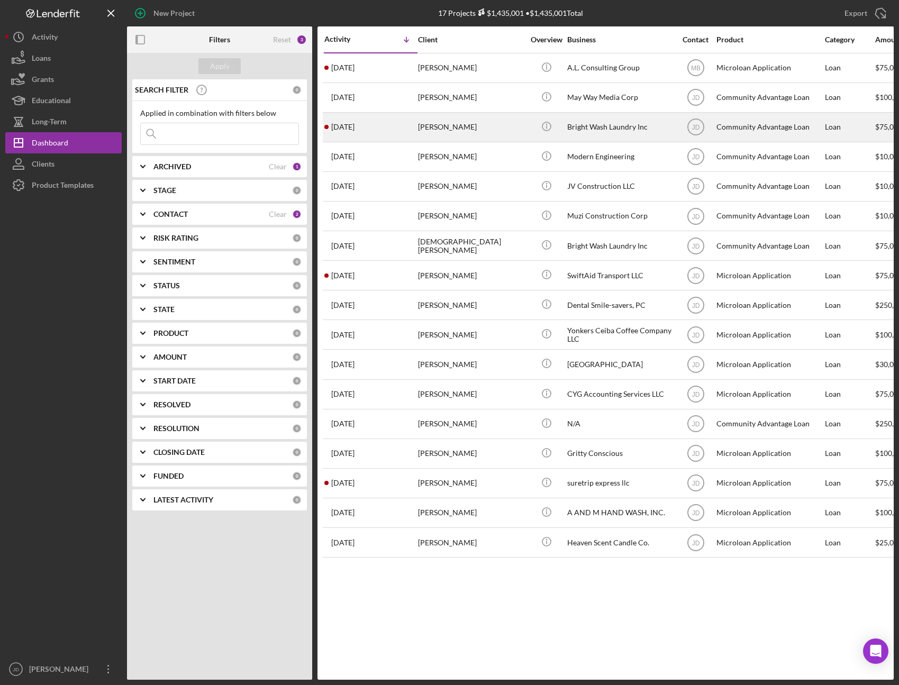
click at [448, 127] on div "adisatu zakaria" at bounding box center [471, 127] width 106 height 28
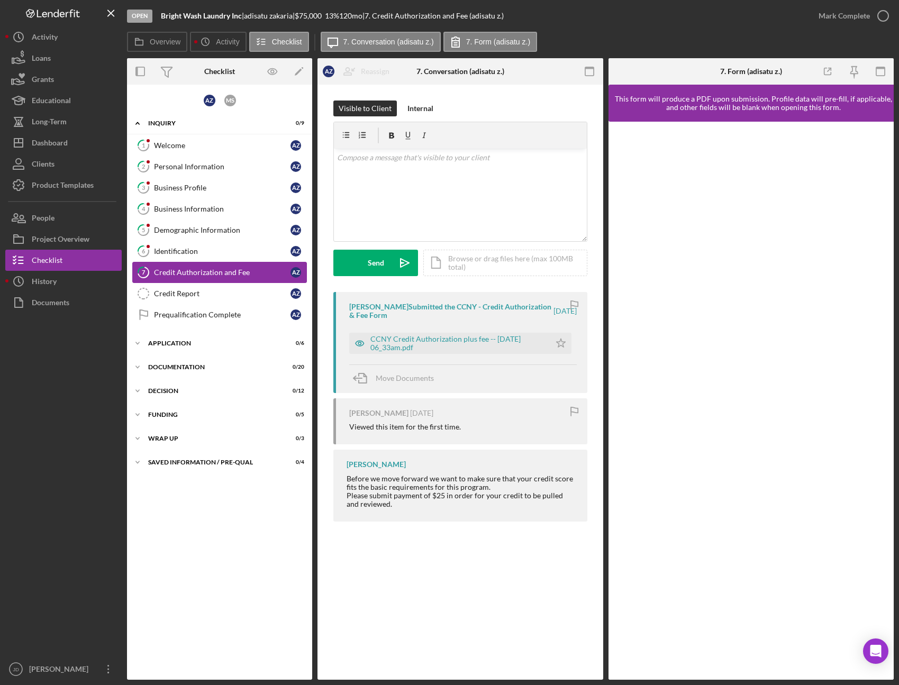
click at [187, 275] on div "Credit Authorization and Fee" at bounding box center [222, 272] width 136 height 8
click at [63, 143] on div "Dashboard" at bounding box center [50, 144] width 36 height 24
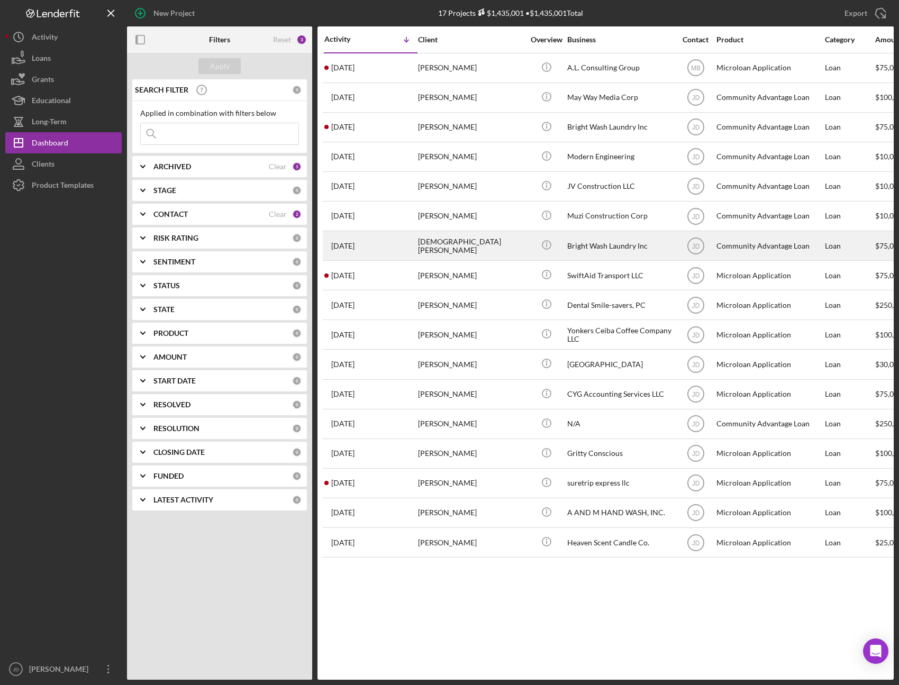
click at [458, 244] on div "[DEMOGRAPHIC_DATA][PERSON_NAME]" at bounding box center [471, 246] width 106 height 28
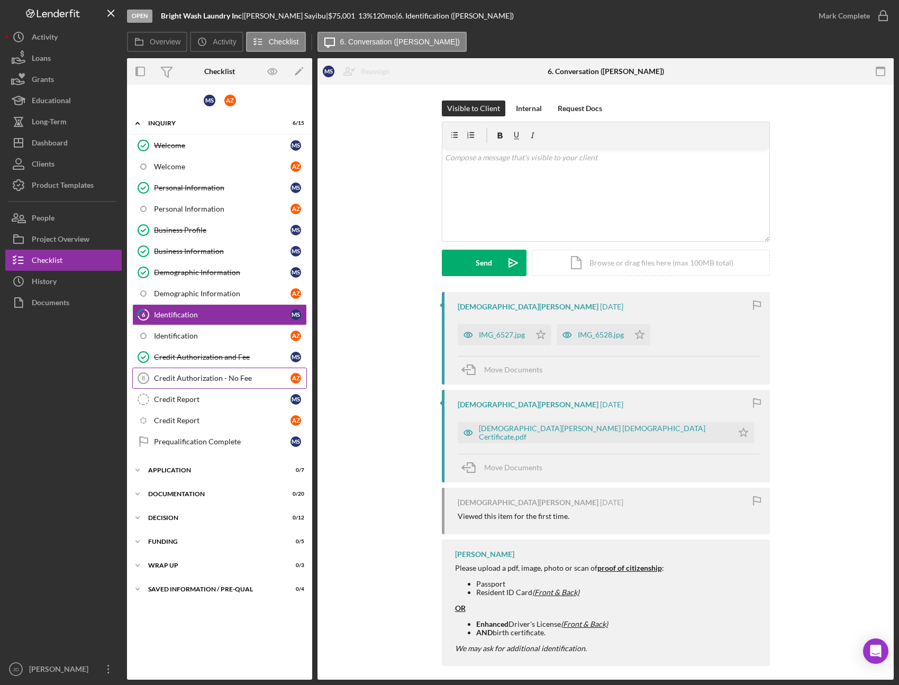
click at [230, 378] on div "Credit Authorization - No Fee" at bounding box center [222, 378] width 136 height 8
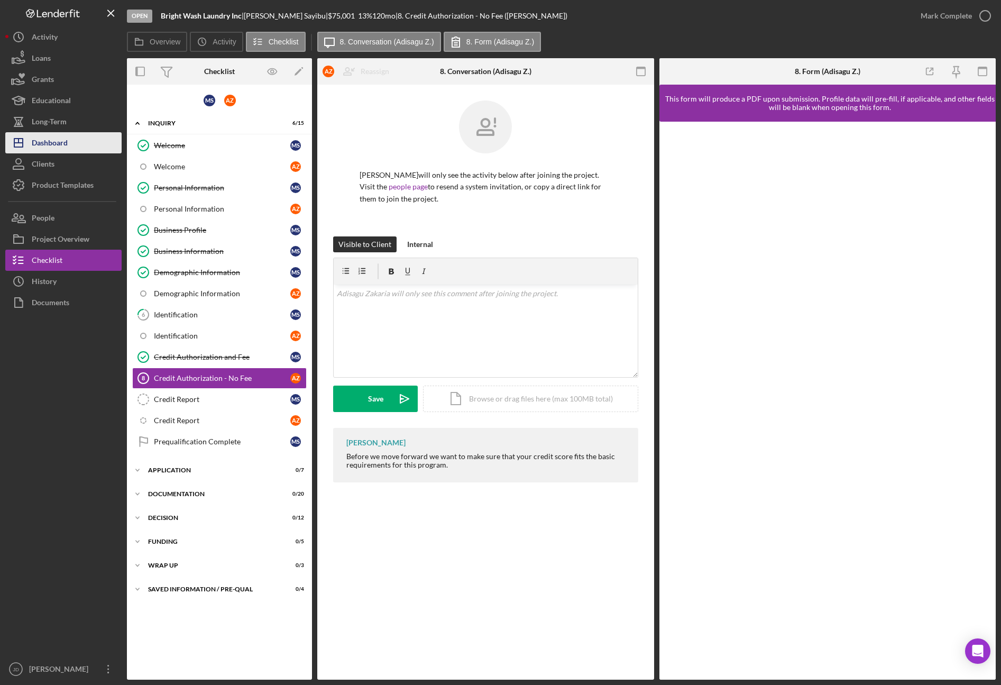
click at [58, 148] on div "Dashboard" at bounding box center [50, 144] width 36 height 24
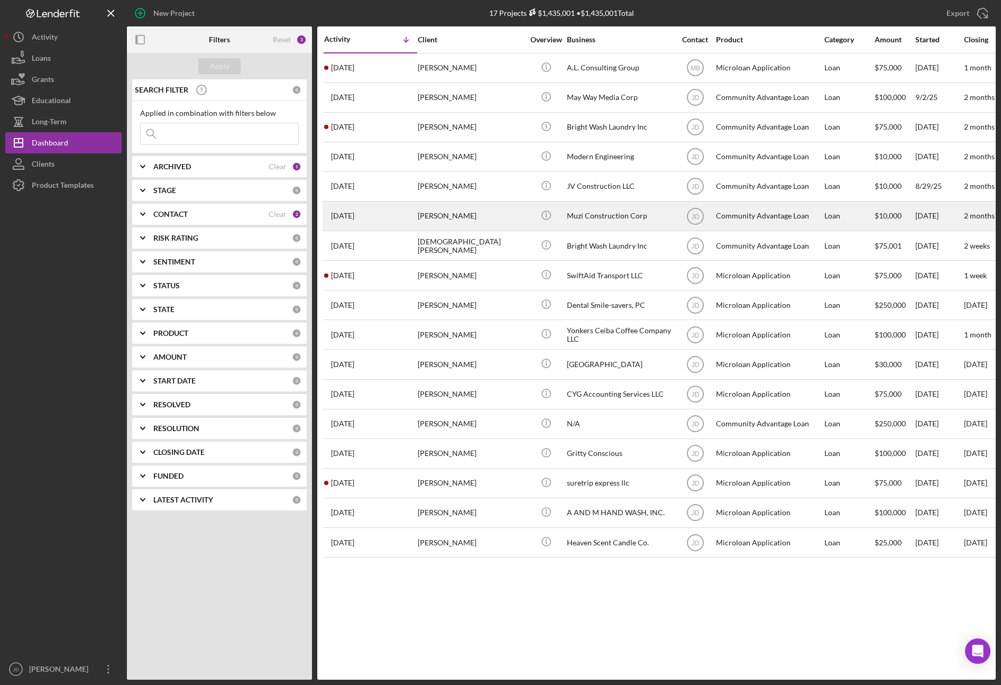
click at [599, 217] on div "Muzi Construction Corp" at bounding box center [620, 216] width 106 height 28
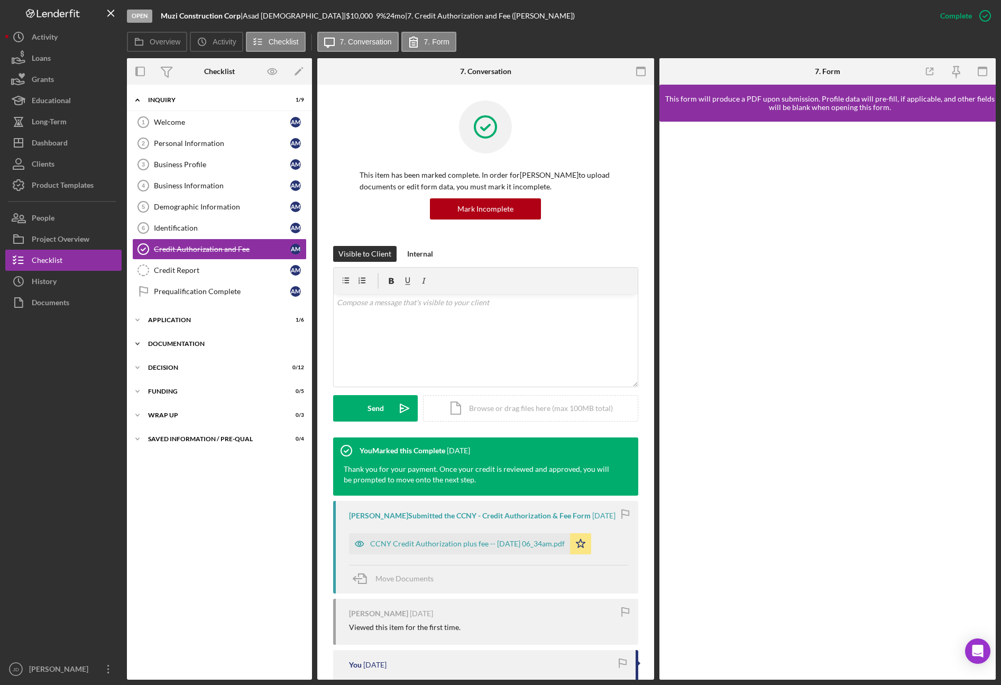
click at [141, 344] on icon "Icon/Expander" at bounding box center [137, 343] width 21 height 21
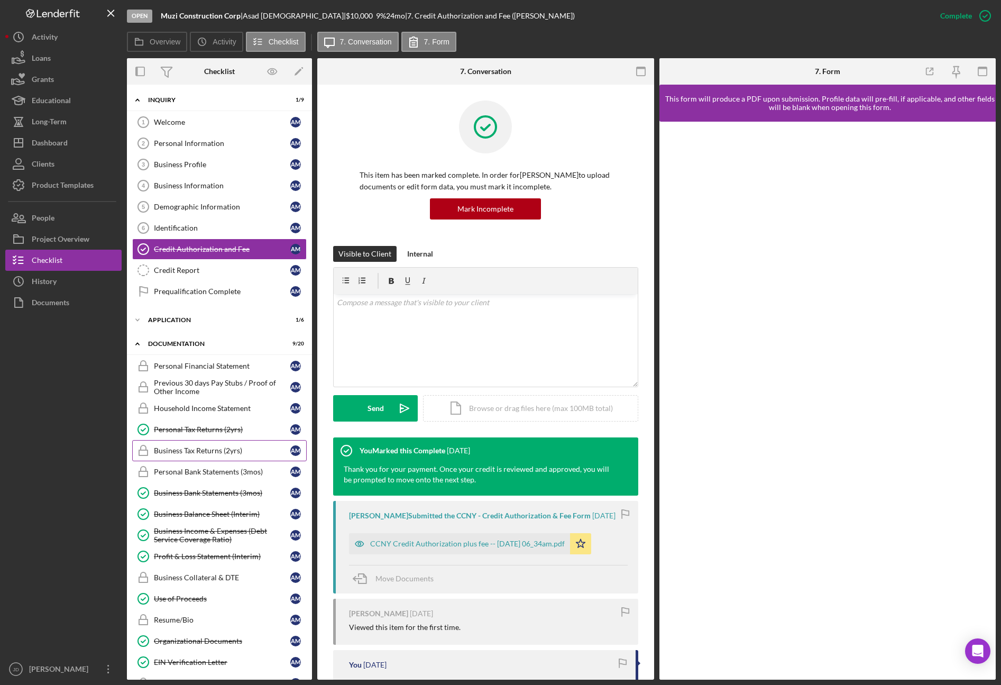
click at [193, 448] on div "Business Tax Returns (2yrs)" at bounding box center [222, 450] width 136 height 8
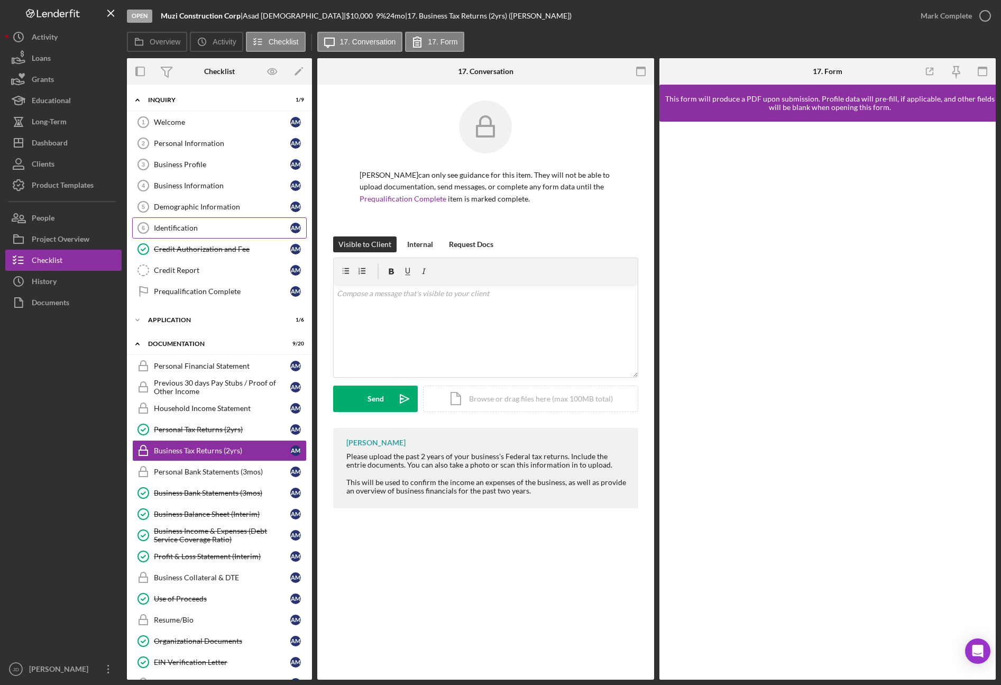
click at [183, 225] on div "Identification" at bounding box center [222, 228] width 136 height 8
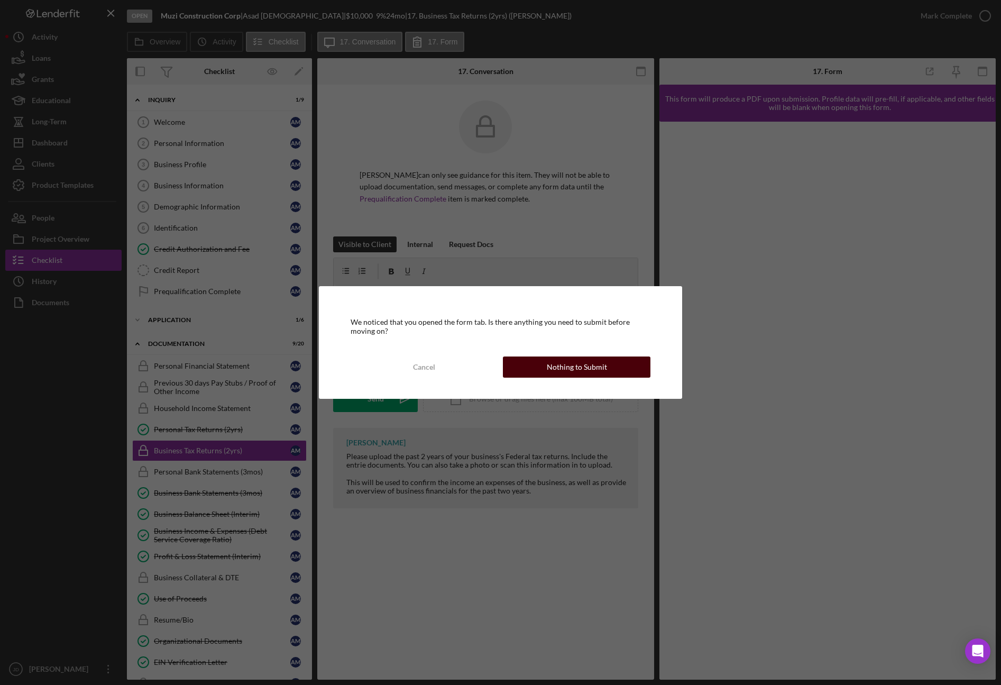
click at [601, 369] on div "Nothing to Submit" at bounding box center [577, 367] width 60 height 21
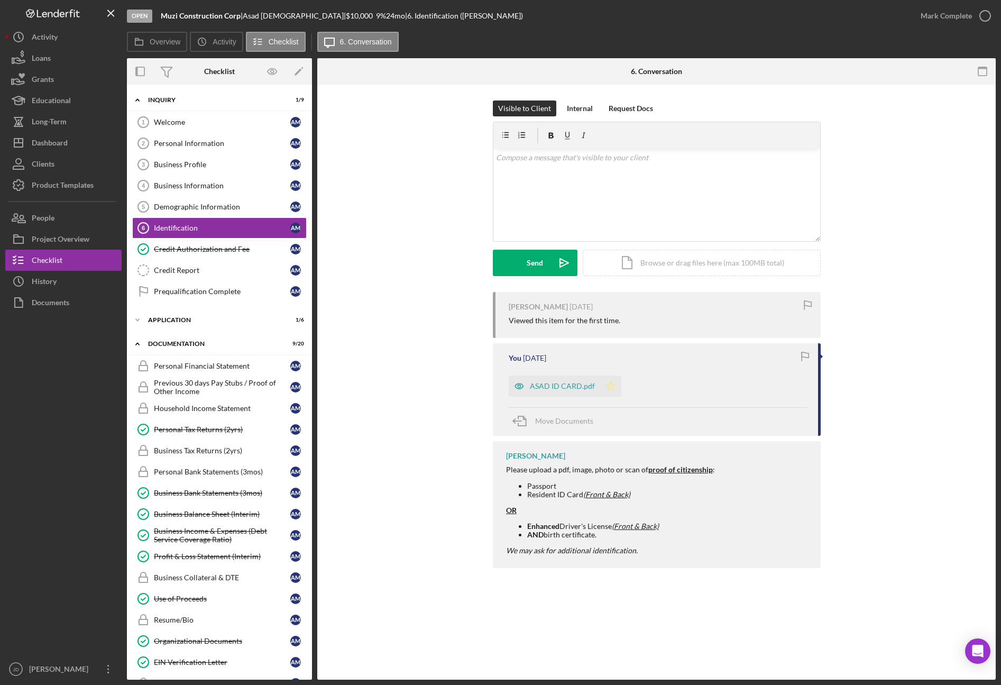
click at [612, 390] on icon "Icon/Star" at bounding box center [610, 386] width 21 height 21
click at [569, 387] on div "ASAD ID CARD.pdf" at bounding box center [562, 386] width 65 height 8
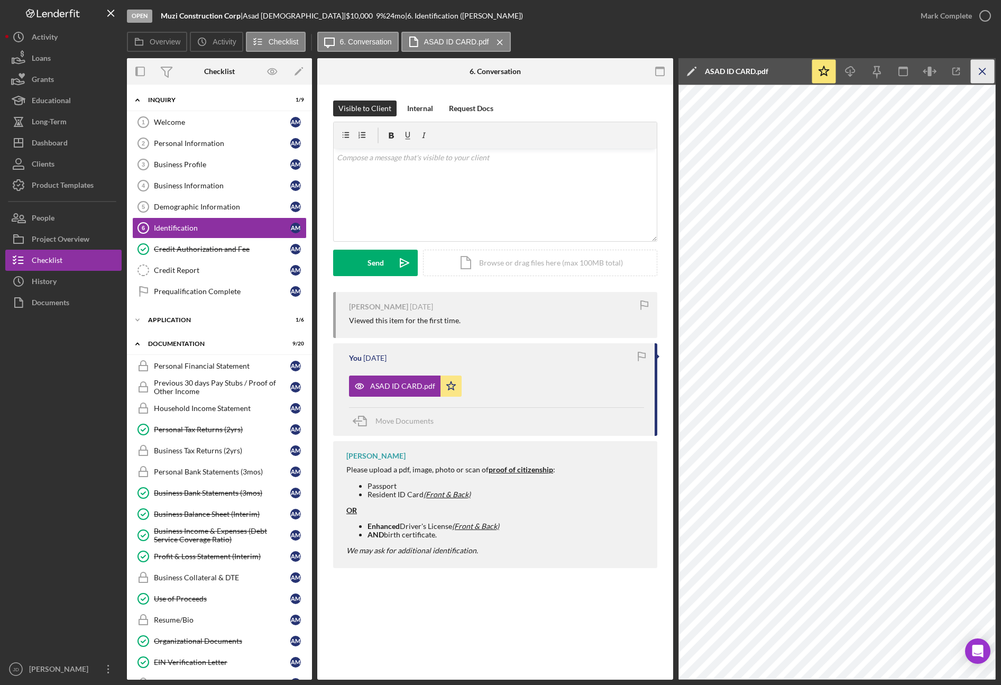
click at [898, 67] on icon "Icon/Menu Close" at bounding box center [983, 72] width 24 height 24
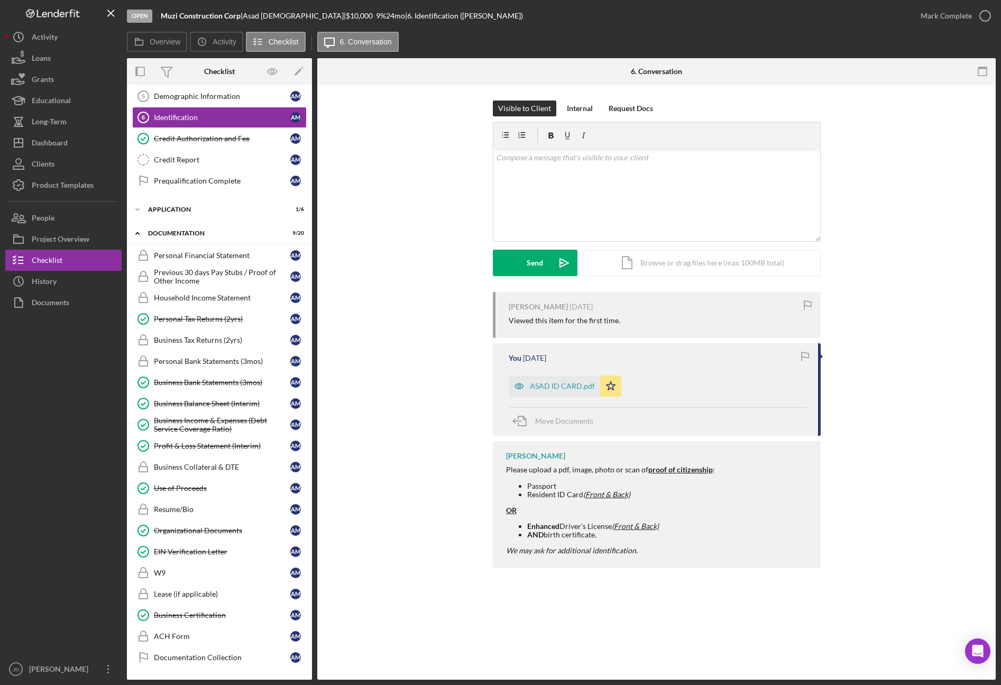
scroll to position [113, 0]
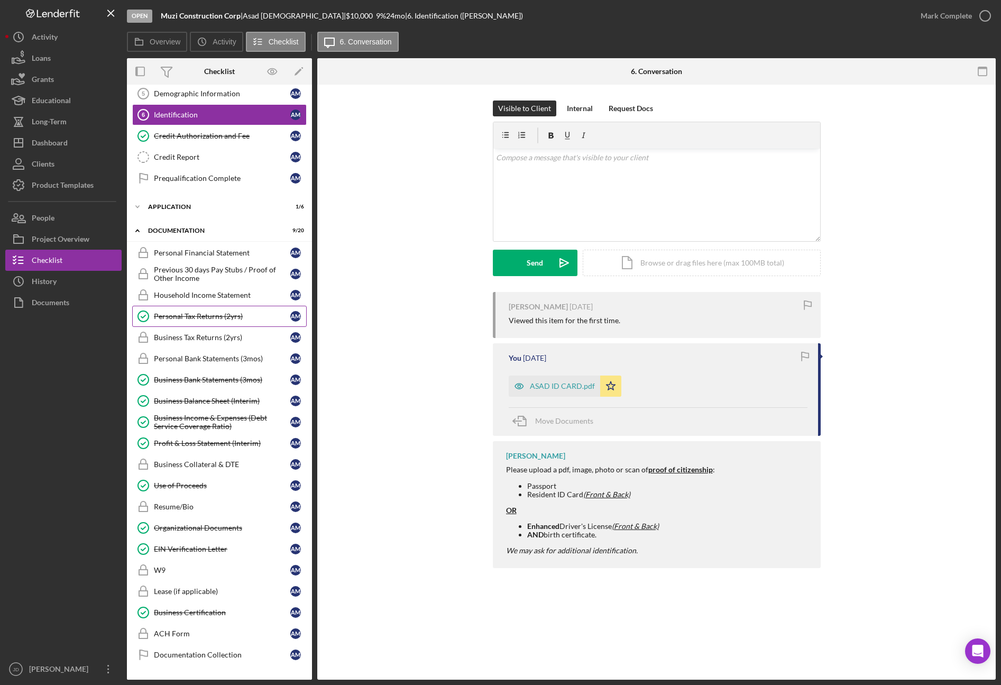
click at [199, 317] on div "Personal Tax Returns (2yrs)" at bounding box center [222, 316] width 136 height 8
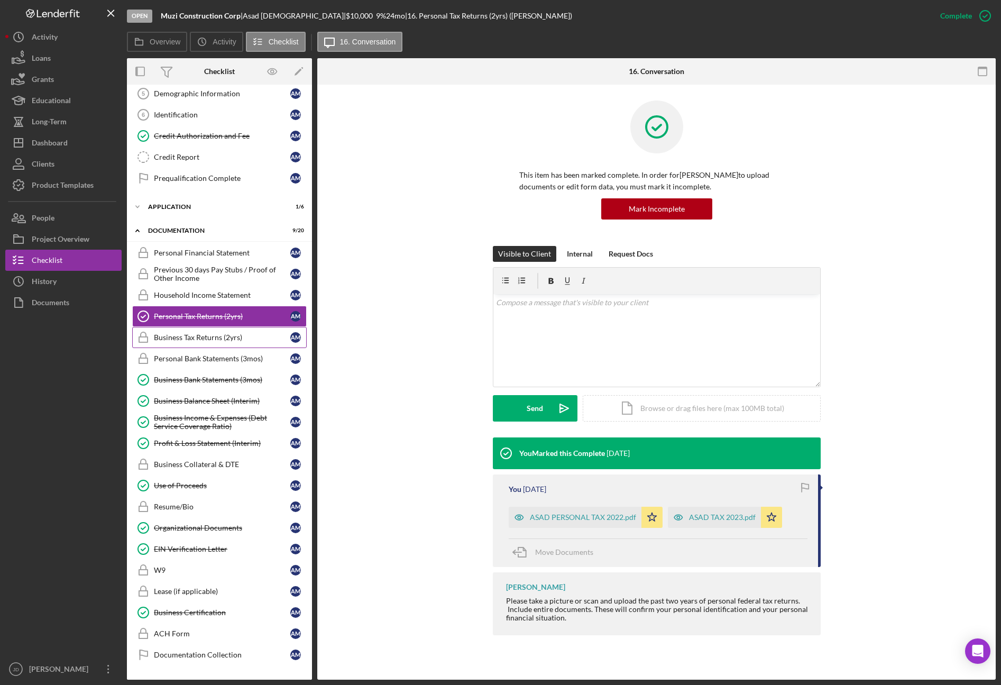
click at [220, 340] on div "Business Tax Returns (2yrs)" at bounding box center [222, 337] width 136 height 8
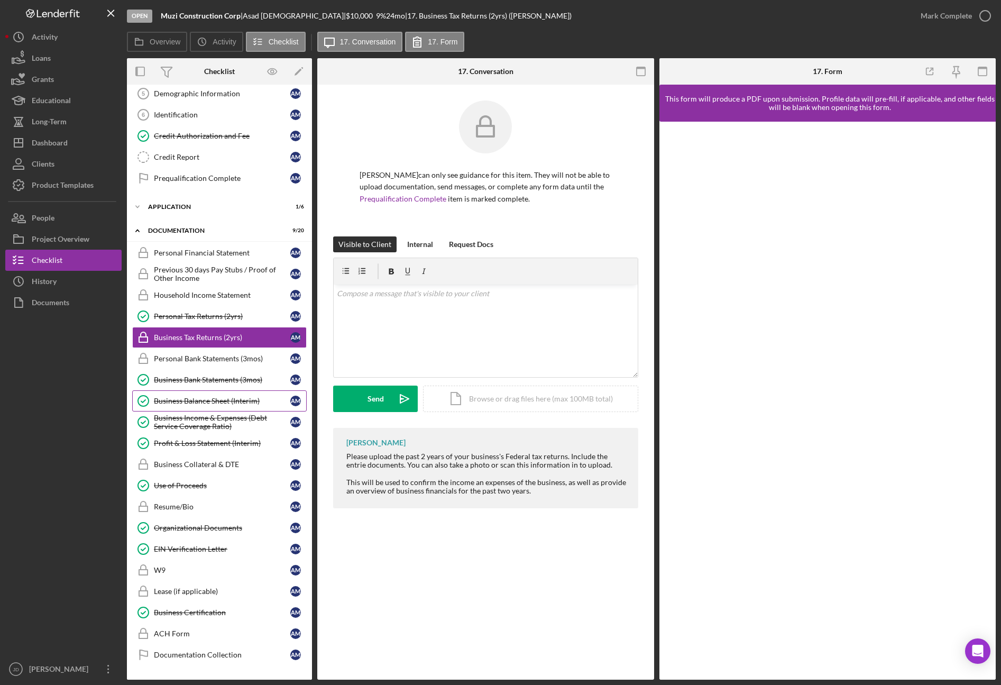
click at [230, 400] on div "Business Balance Sheet (Interim)" at bounding box center [222, 401] width 136 height 8
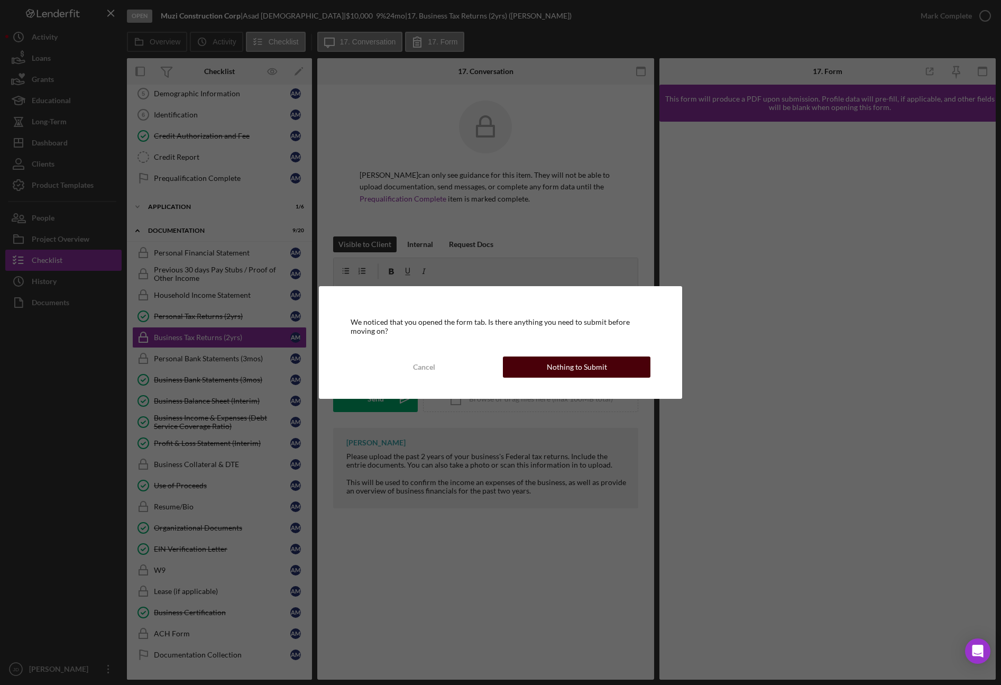
click at [582, 371] on div "Nothing to Submit" at bounding box center [577, 367] width 60 height 21
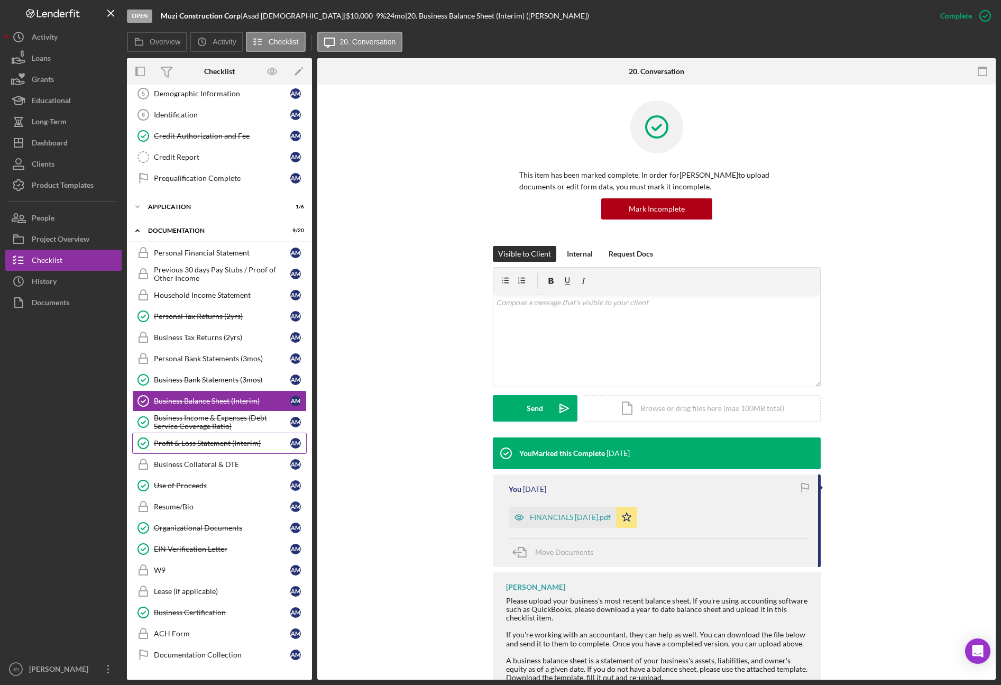
click at [217, 441] on div "Profit & Loss Statement (Interim)" at bounding box center [222, 443] width 136 height 8
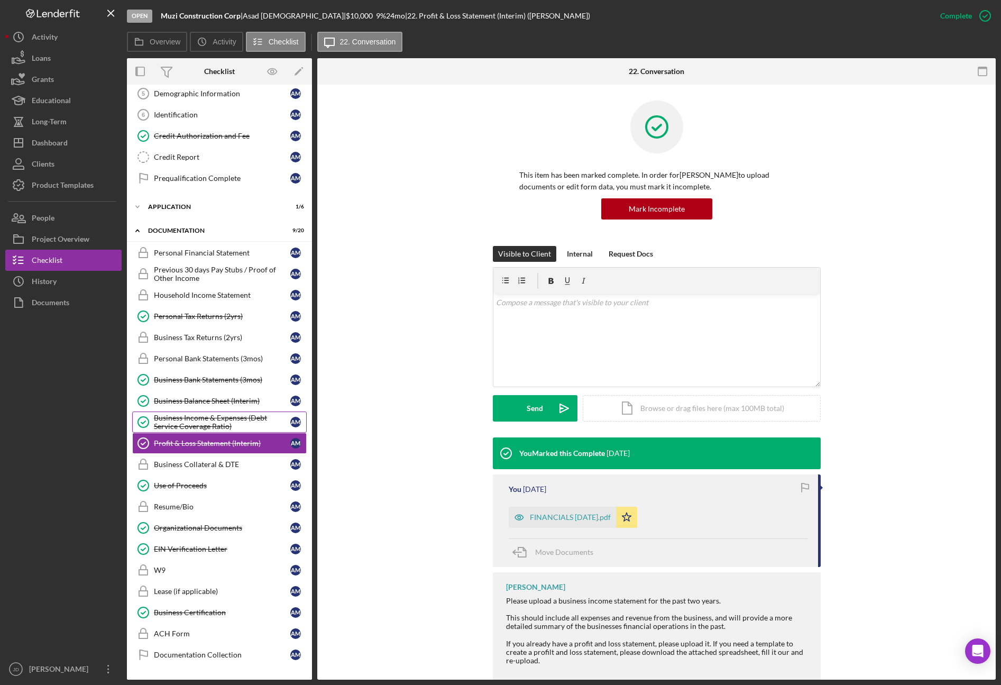
click at [215, 421] on div "Business Income & Expenses (Debt Service Coverage Ratio)" at bounding box center [222, 422] width 136 height 17
